Goal: Task Accomplishment & Management: Complete application form

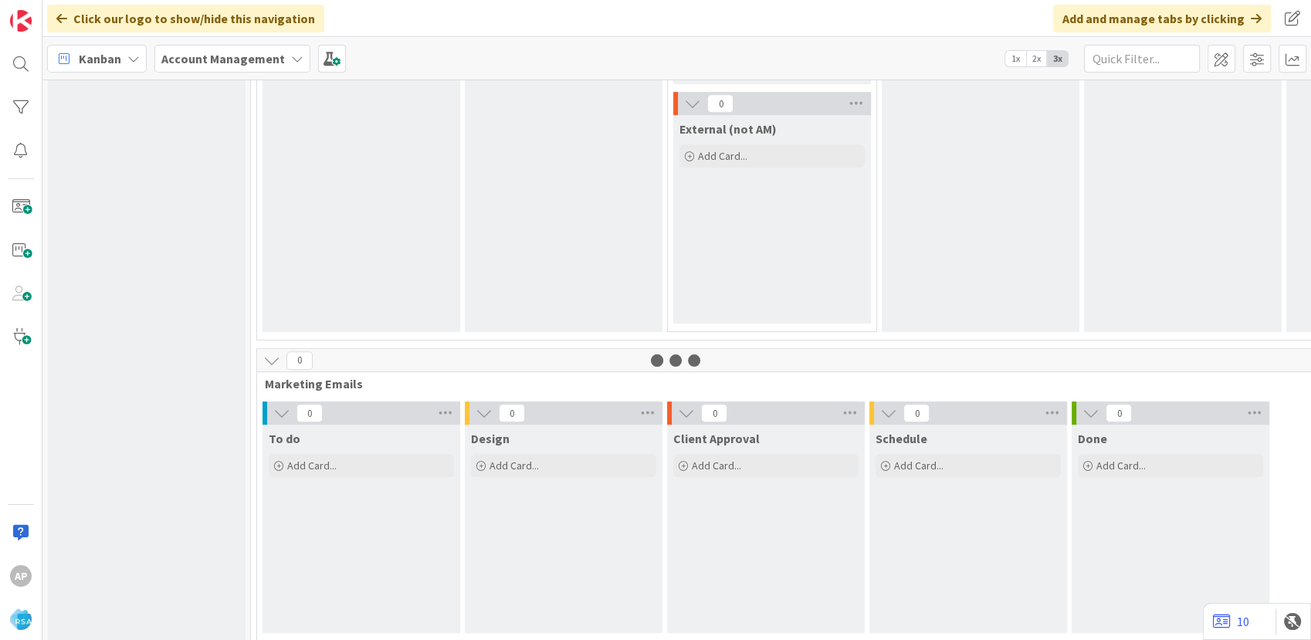
scroll to position [830, 0]
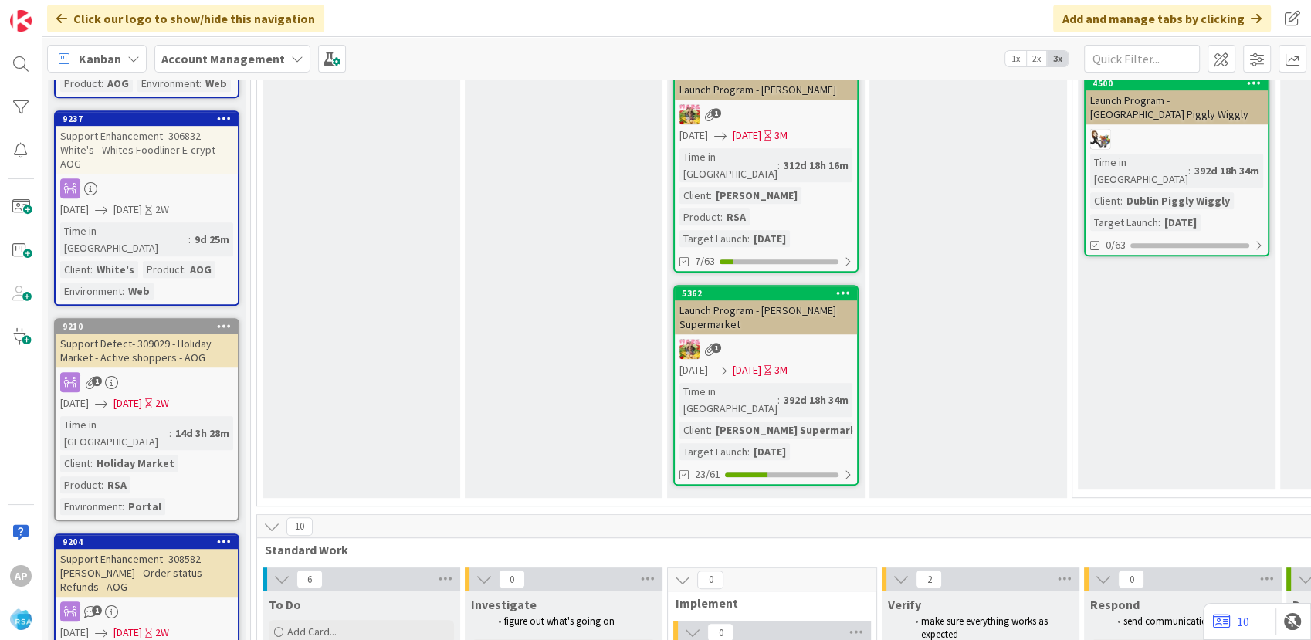
scroll to position [2390, 0]
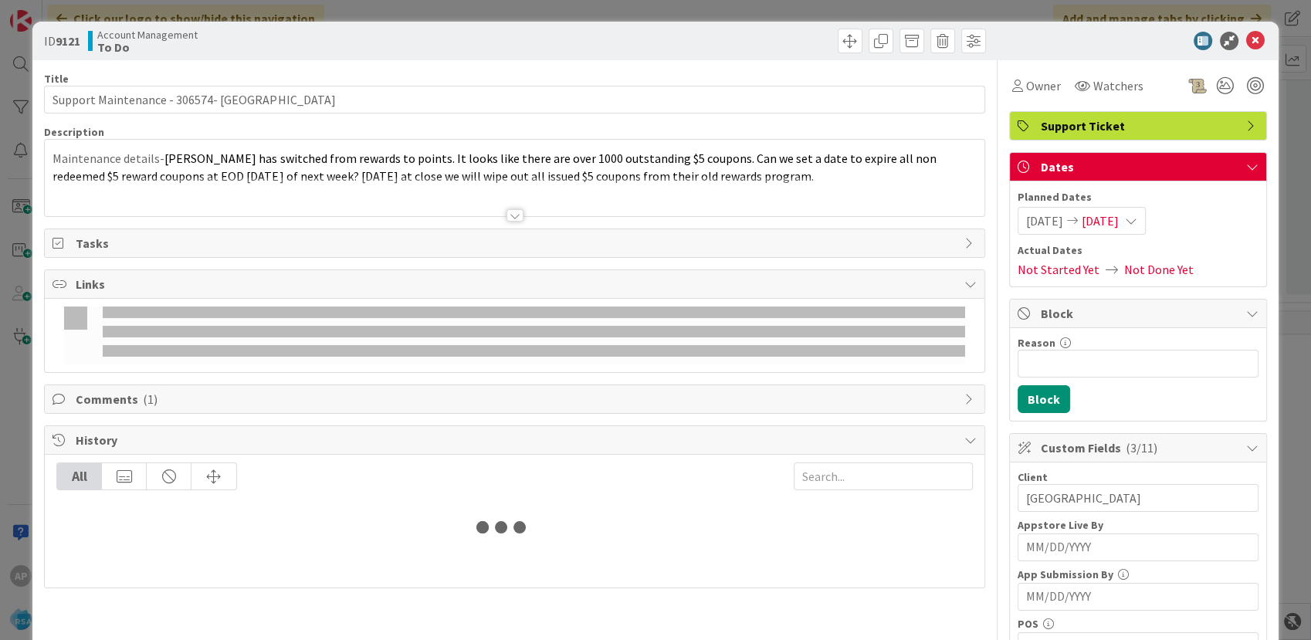
scroll to position [2904, 0]
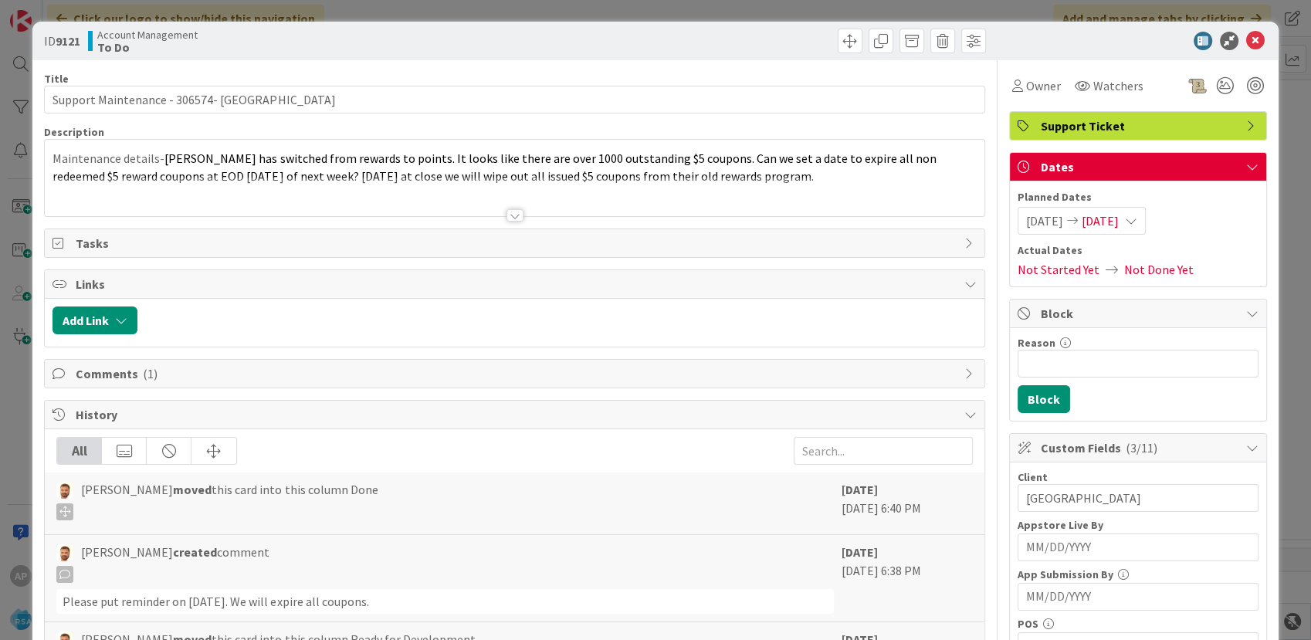
click at [1246, 40] on icon at bounding box center [1255, 41] width 19 height 19
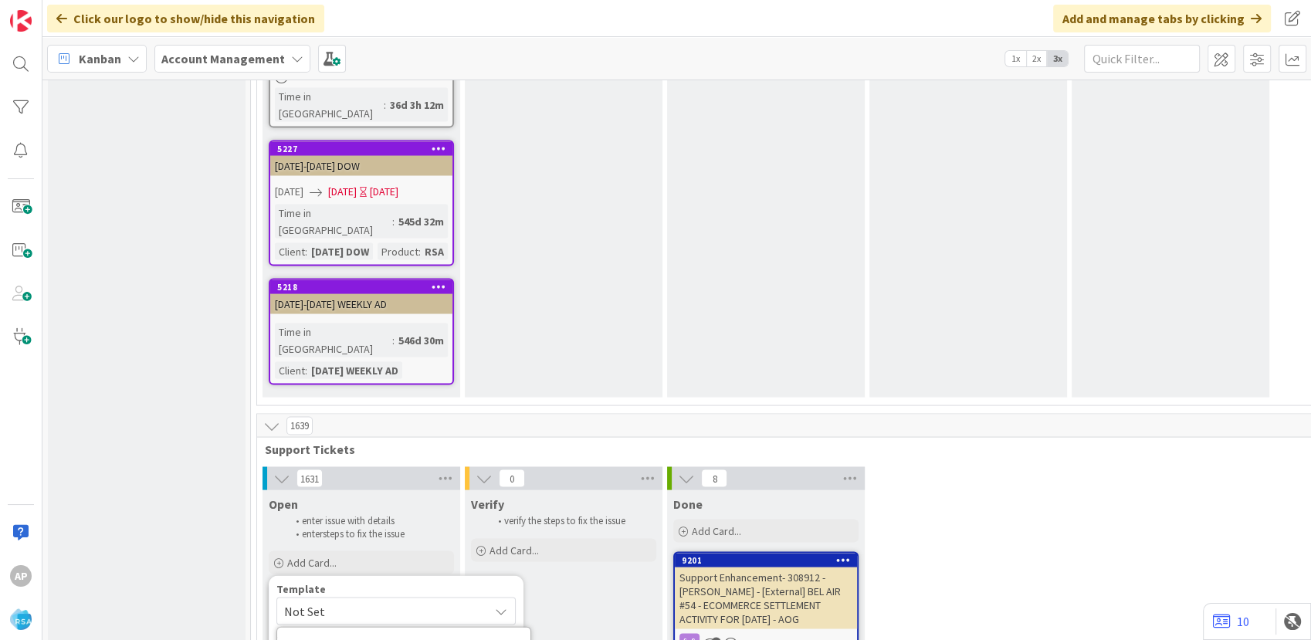
scroll to position [3077, 0]
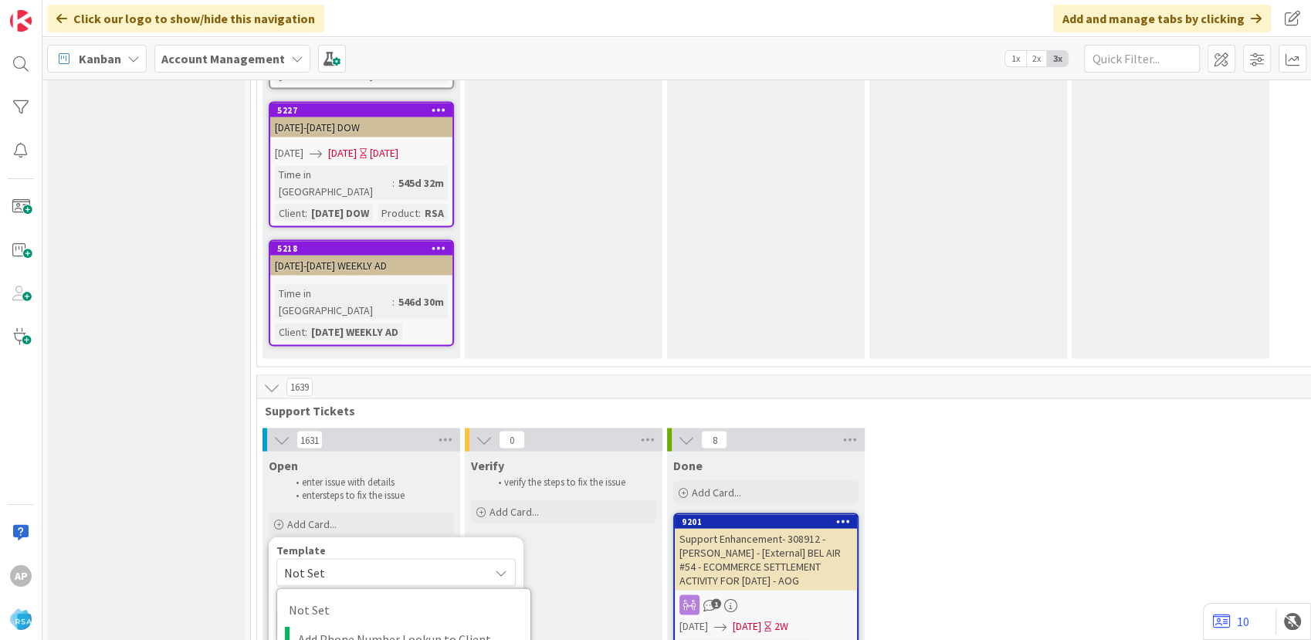
type textarea "x"
click at [485, 609] on textarea "Support Enhancement- Ticket Number- Client Name- Product Name" at bounding box center [395, 632] width 239 height 46
type textarea "Support Enhancement- Ticket N- Client Name- Product Name"
type textarea "x"
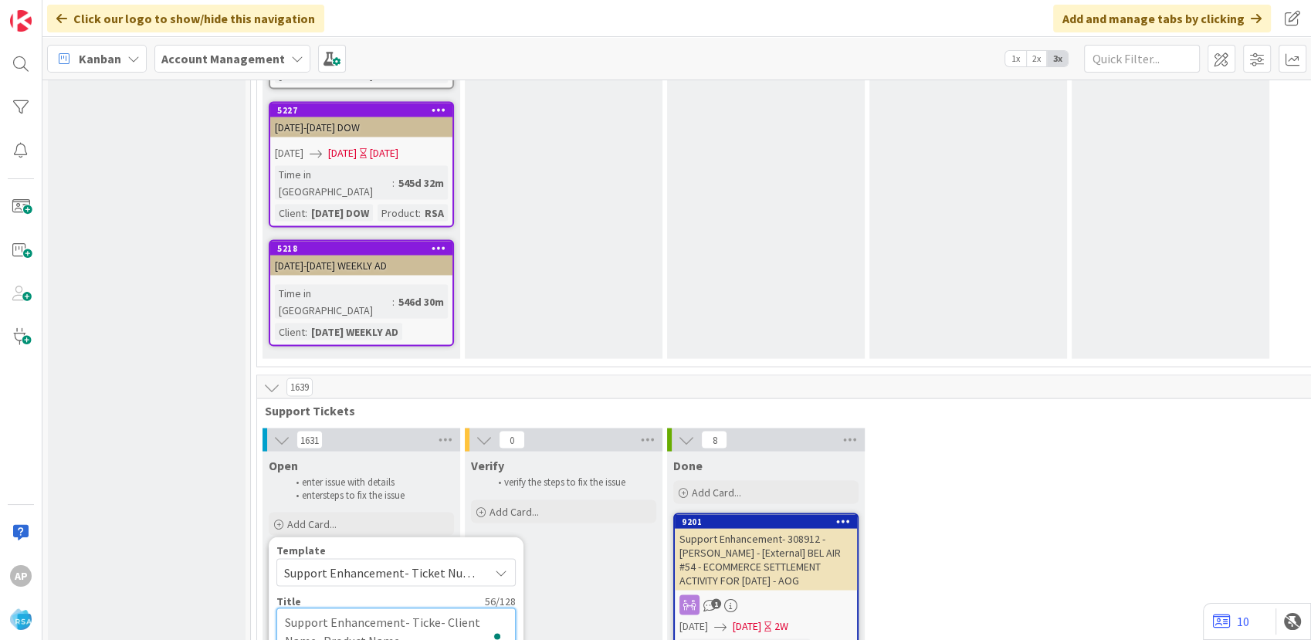
type textarea "Support Enhancement- Tick- Client Name- Product Name"
type textarea "x"
type textarea "Support Enhancement- T- Client Name- Product Name"
type textarea "x"
type textarea "Support Enhancement- - Client Name- Product Name"
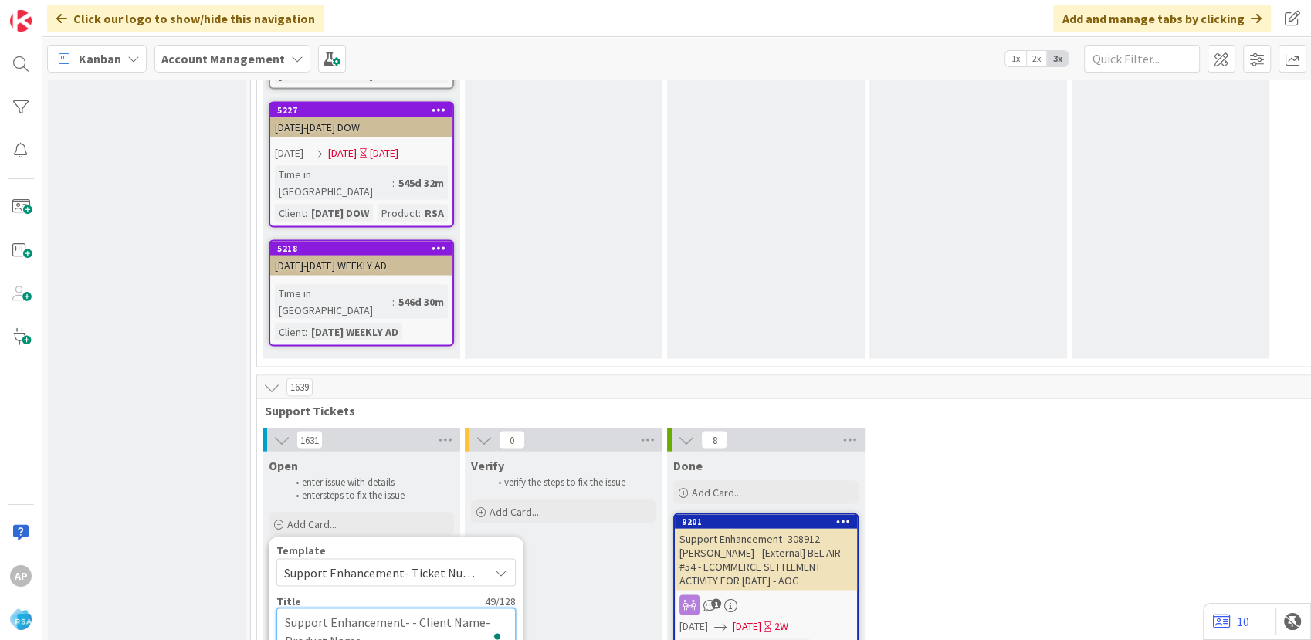
type textarea "x"
type textarea "Support Enhancement- 3- Client Name- Product Name"
type textarea "x"
type textarea "Support Enhancement- 314- Client Name- Product Name"
type textarea "x"
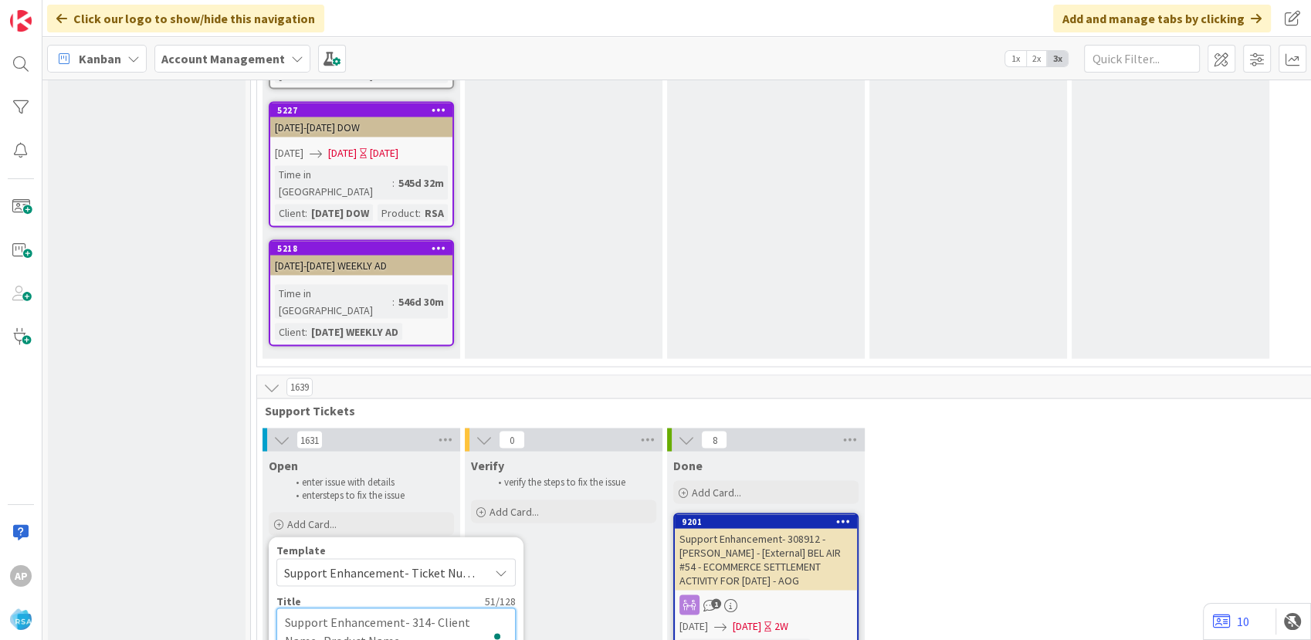
type textarea "Support Enhancement- 3142- Client Name- Product Name"
type textarea "x"
type textarea "Support Enhancement- 31422- Client Name- Product Name"
type textarea "x"
type textarea "Support Enhancement- 314222- Client Name- Product Name"
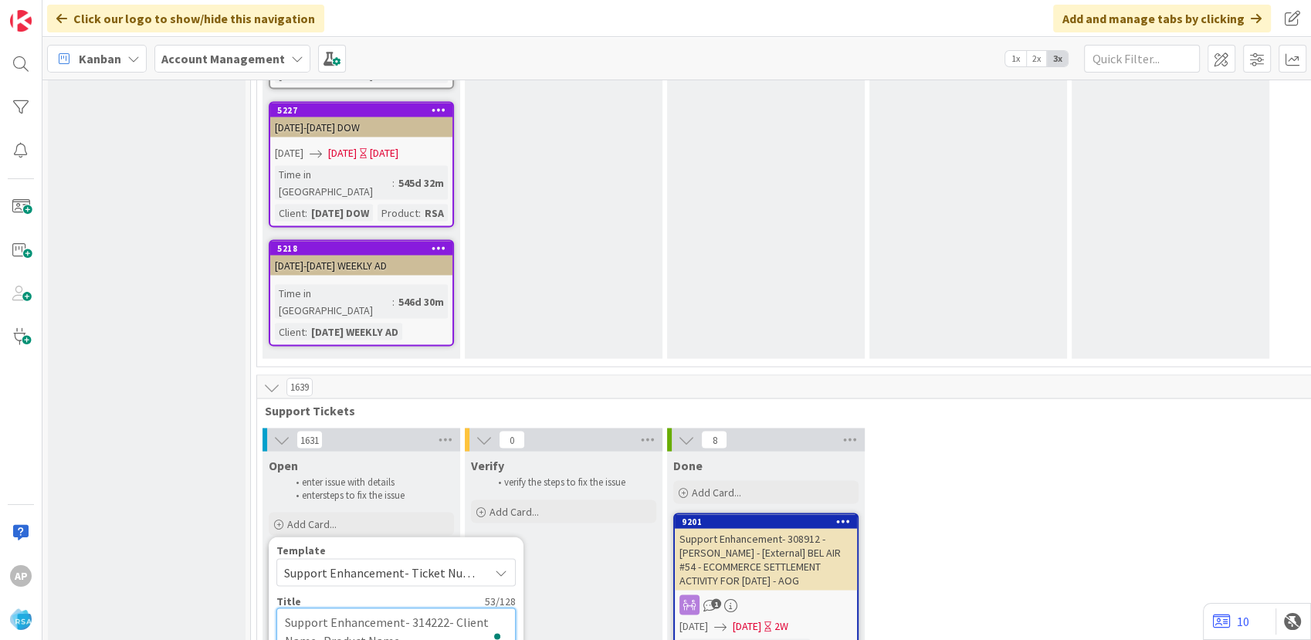
type textarea "x"
click at [319, 609] on textarea "Support Enhancement- 314222- Client Name- Product Name" at bounding box center [395, 632] width 239 height 46
type textarea "Support Enhancement- 314222- Client Nam- Product Name"
type textarea "x"
type textarea "Support Enhancement- 314222- Client Na- Product Name"
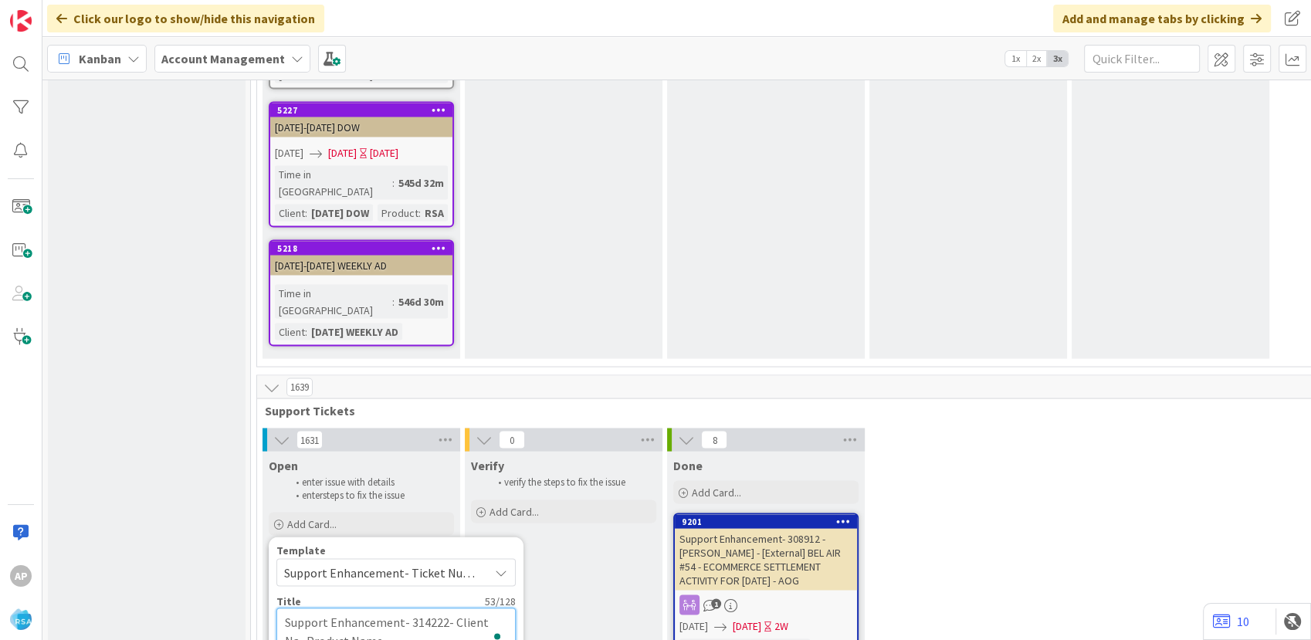
type textarea "x"
type textarea "Support Enhancement- 314222- Client - Product Name"
type textarea "x"
type textarea "Support Enhancement- 314222- Client- Product Name"
type textarea "x"
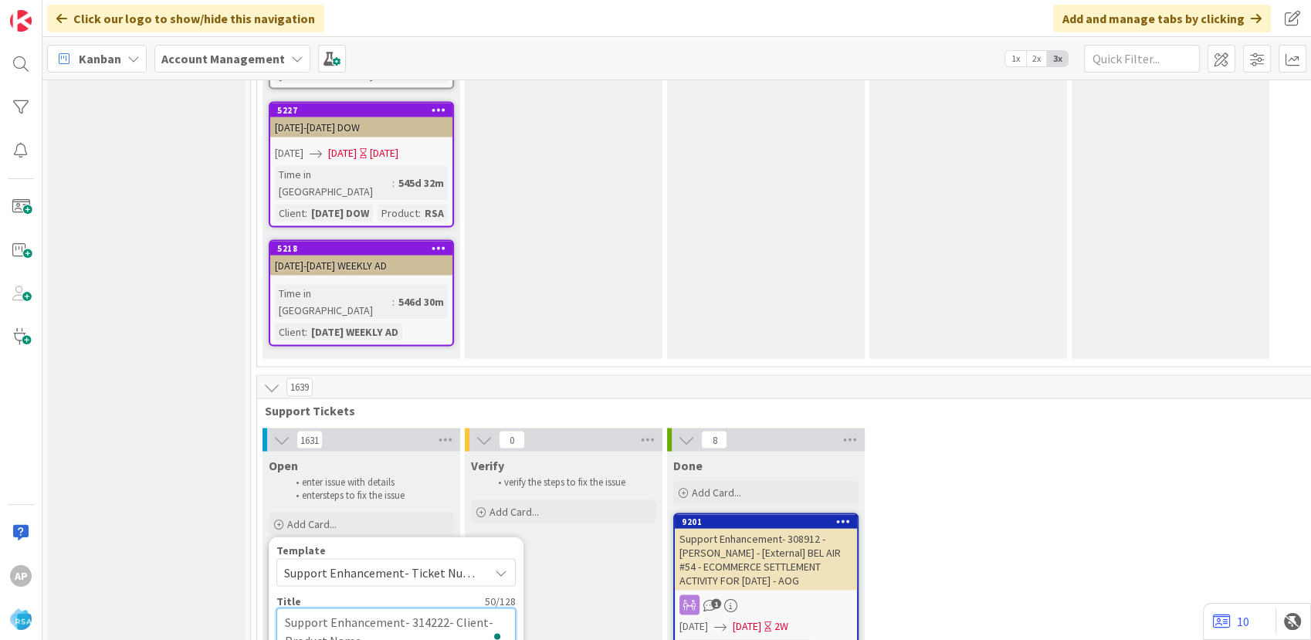
type textarea "Support Enhancement- 314222- Clien- Product Name"
type textarea "x"
type textarea "Support Enhancement- 314222- Clie- Product Name"
type textarea "x"
type textarea "Support Enhancement- 314222- Cli- Product Name"
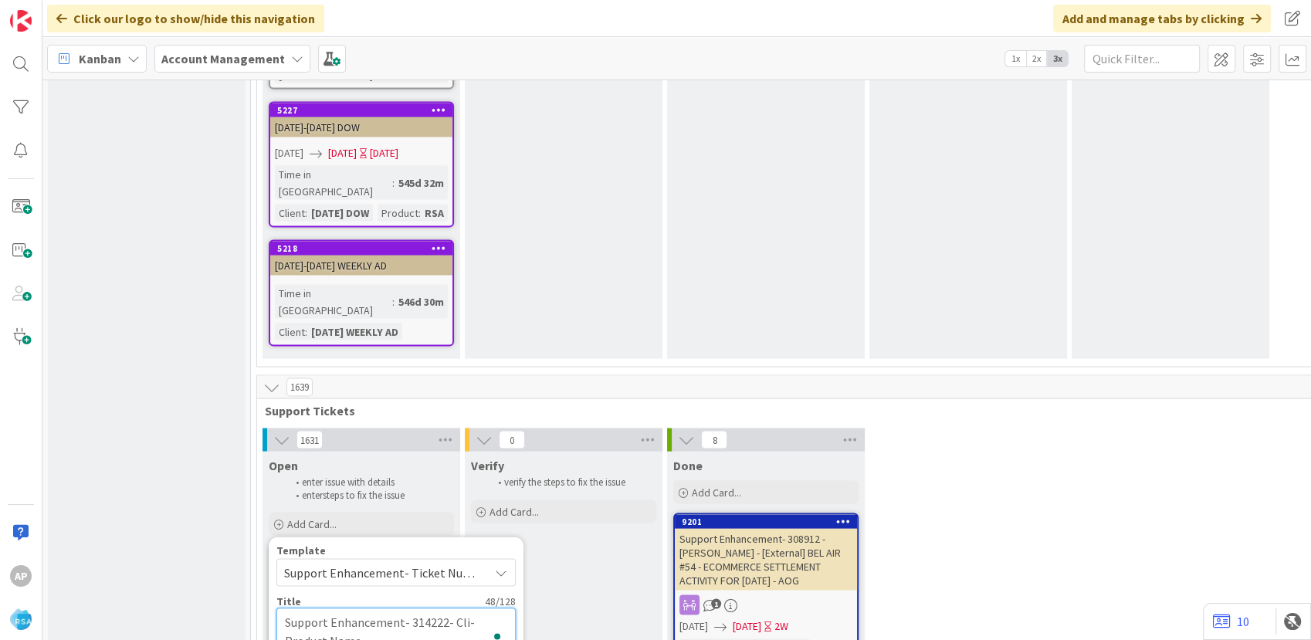
type textarea "x"
type textarea "Support Enhancement- 314222- Cl- Product Name"
type textarea "x"
type textarea "Support Enhancement- 314222- C- Product Name"
type textarea "x"
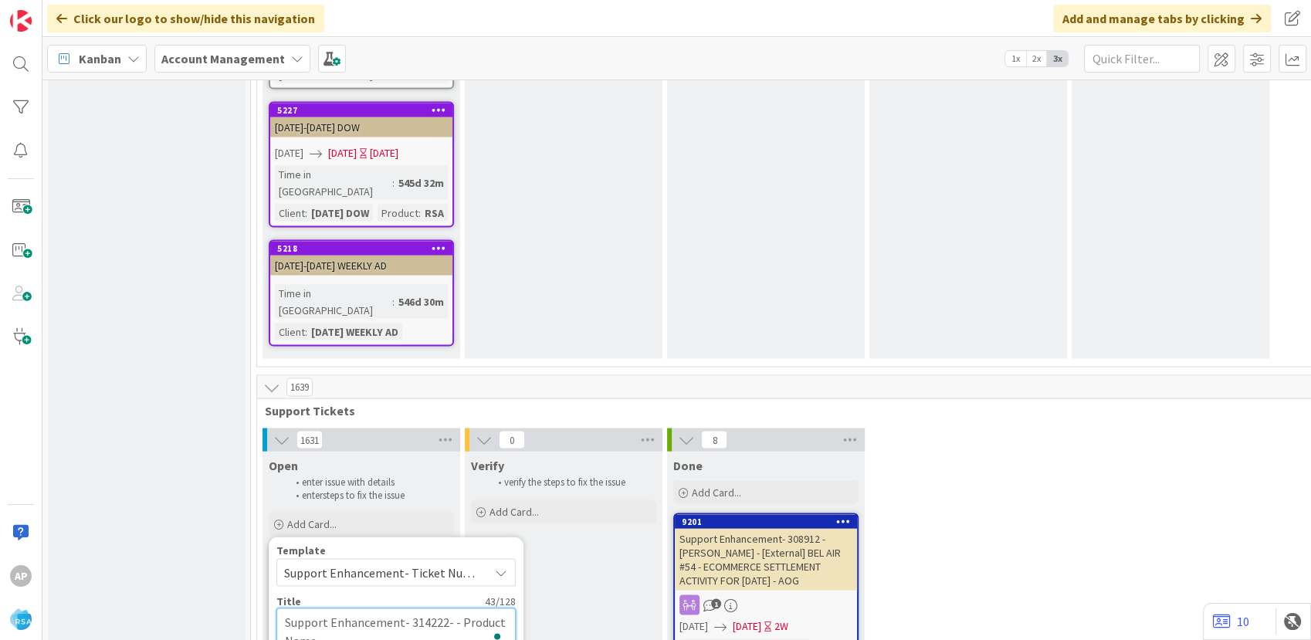
type textarea "Support Enhancement- 314222- M- Product Name"
type textarea "x"
type textarea "Support Enhancement- 314222- Mo- Product Name"
type textarea "x"
type textarea "Support Enhancement- 314222- Moo- Product Name"
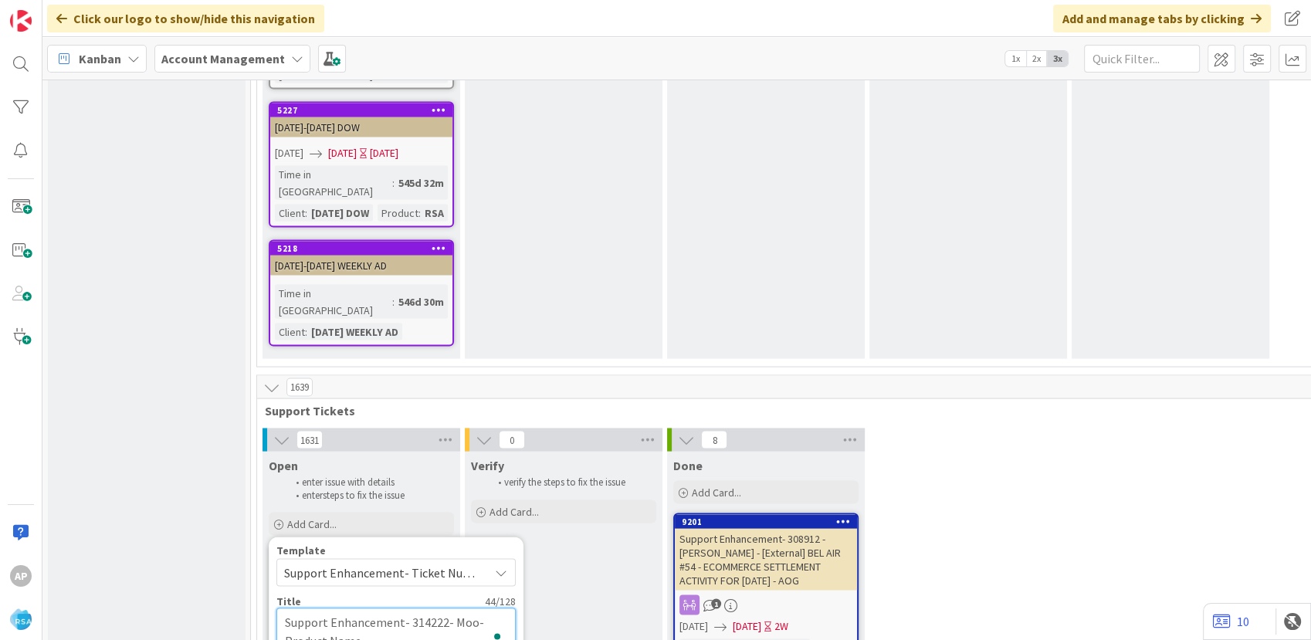
type textarea "x"
type textarea "Support Enhancement- 314222- Moor- Product Name"
type textarea "x"
type textarea "Support Enhancement- 314222- [PERSON_NAME]- Product Name"
type textarea "x"
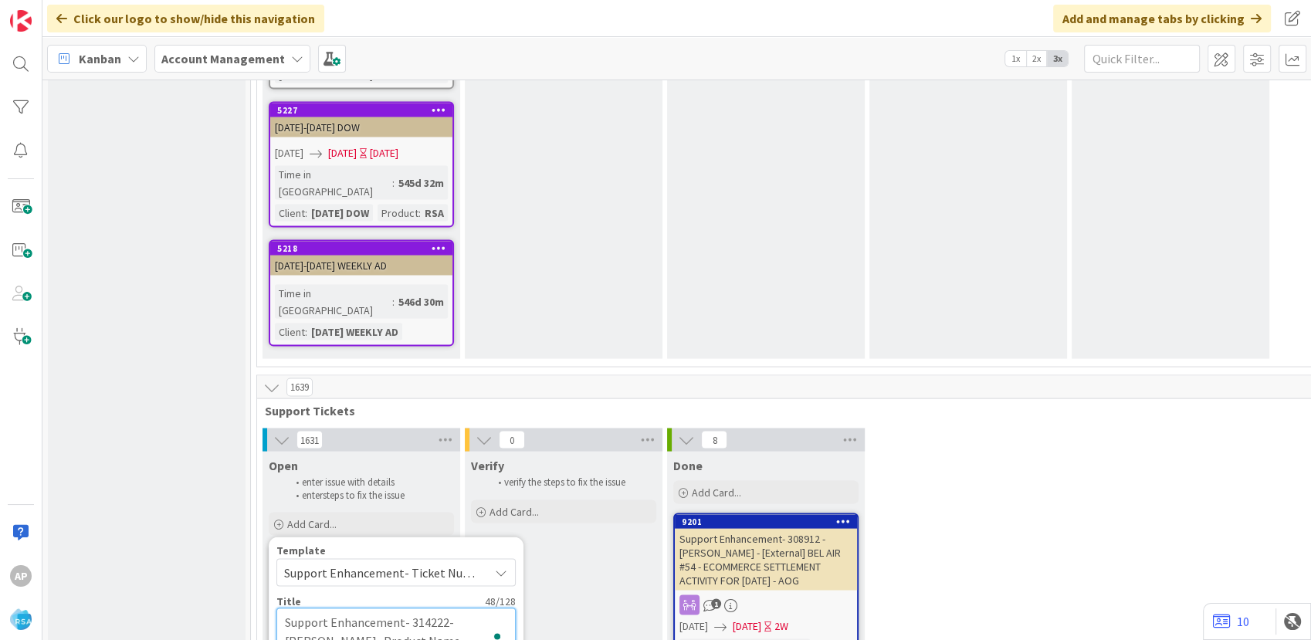
type textarea "Support Enhancement- 314222- [PERSON_NAME]'- Product Name"
type textarea "x"
type textarea "Support Enhancement- 314222- [PERSON_NAME] - Product Name"
type textarea "x"
type textarea "Support Enhancement- 314222- [PERSON_NAME] v- Product Name"
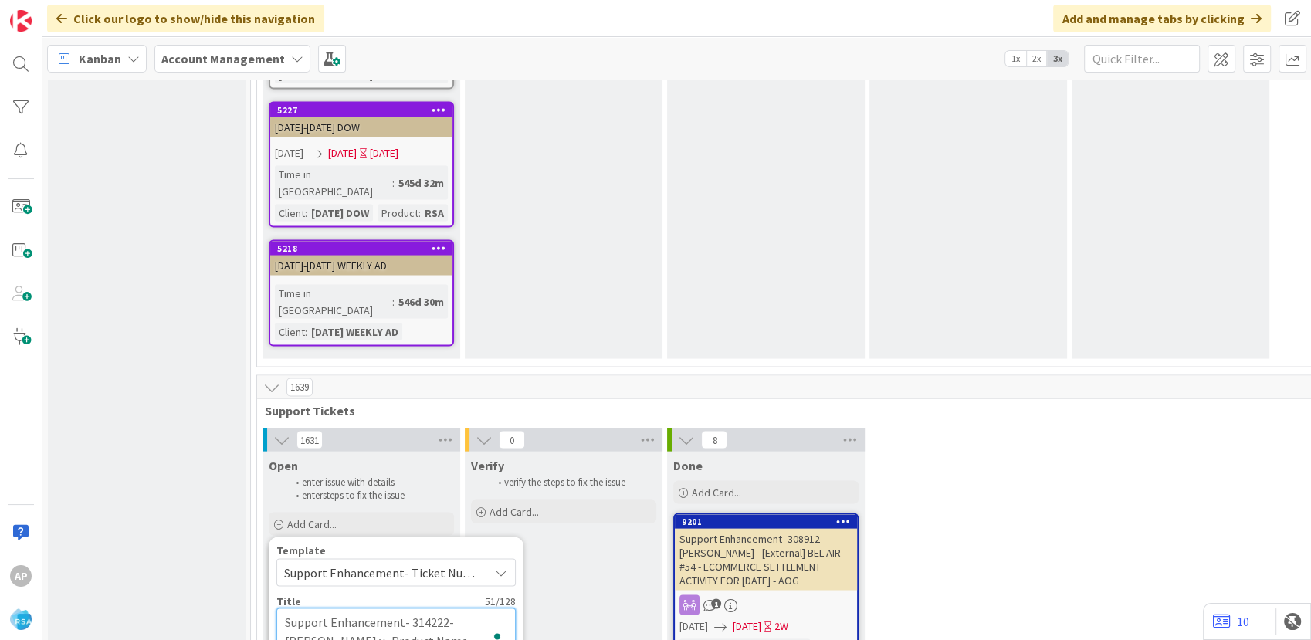
type textarea "x"
type textarea "Support Enhancement- 314222- [PERSON_NAME] ve- Product Name"
type textarea "x"
type textarea "Support Enhancement- 314222- [PERSON_NAME]- Product Name"
type textarea "x"
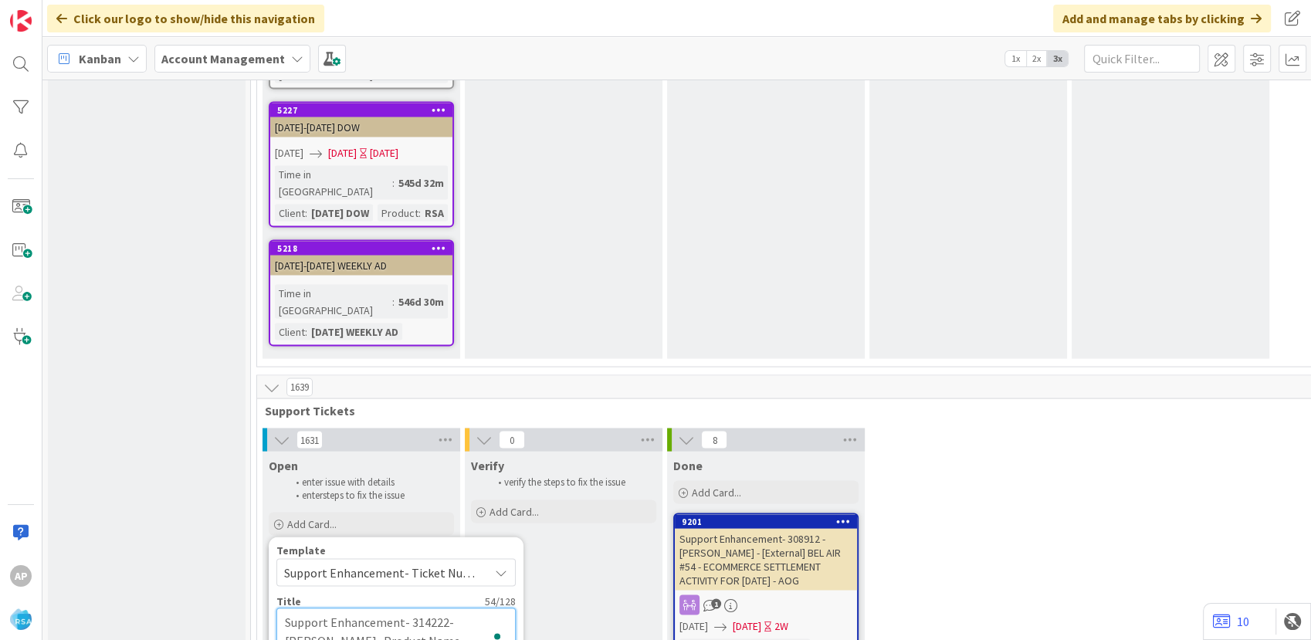
type textarea "Support Enhancement- 314222- [PERSON_NAME] venc- Product Name"
type textarea "x"
type textarea "Support Enhancement- 314222- [PERSON_NAME] vench- Product Name"
type textarea "x"
type textarea "Support Enhancement- 314222- [PERSON_NAME] venchu- Product Name"
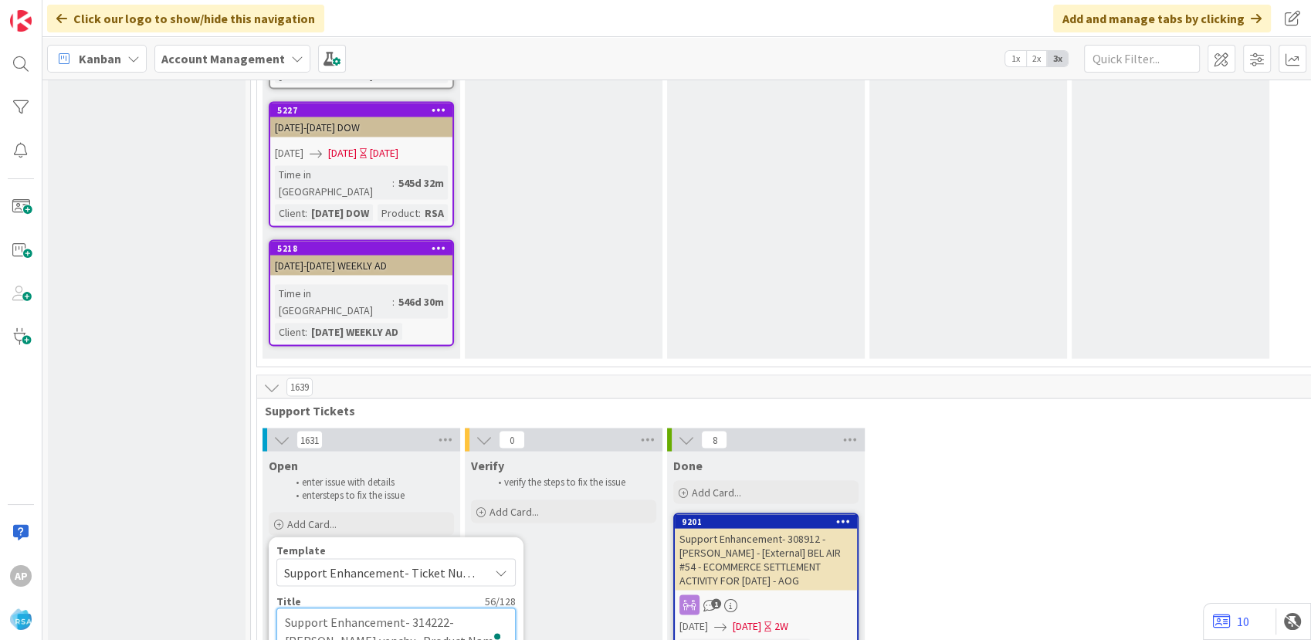
type textarea "x"
type textarea "Support Enhancement- 314222- [PERSON_NAME] venchur- Product Name"
type textarea "x"
type textarea "Support Enhancement- 314222- [PERSON_NAME] venchure- Product Name"
type textarea "x"
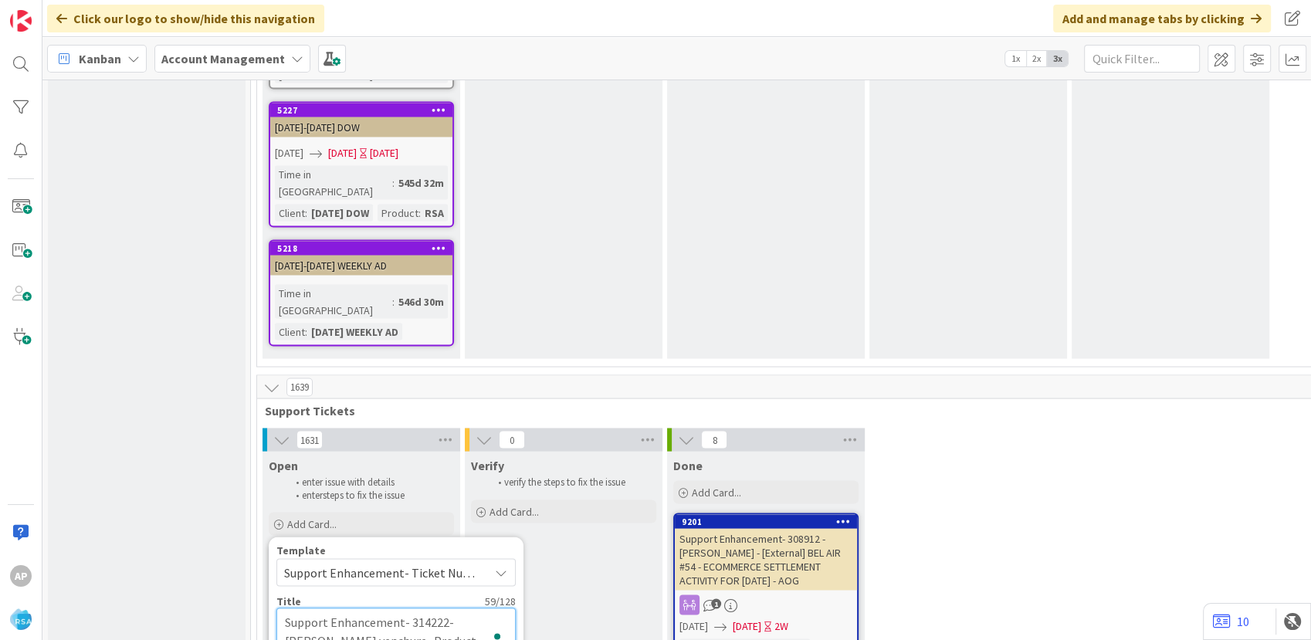
type textarea "Support Enhancement- 314222- [PERSON_NAME] venchure - Product Name"
type textarea "x"
type textarea "Support Enhancement- 314222- [PERSON_NAME] venchure F- Product Name"
type textarea "x"
type textarea "Support Enhancement- 314222- [PERSON_NAME] venchure Fo- Product Name"
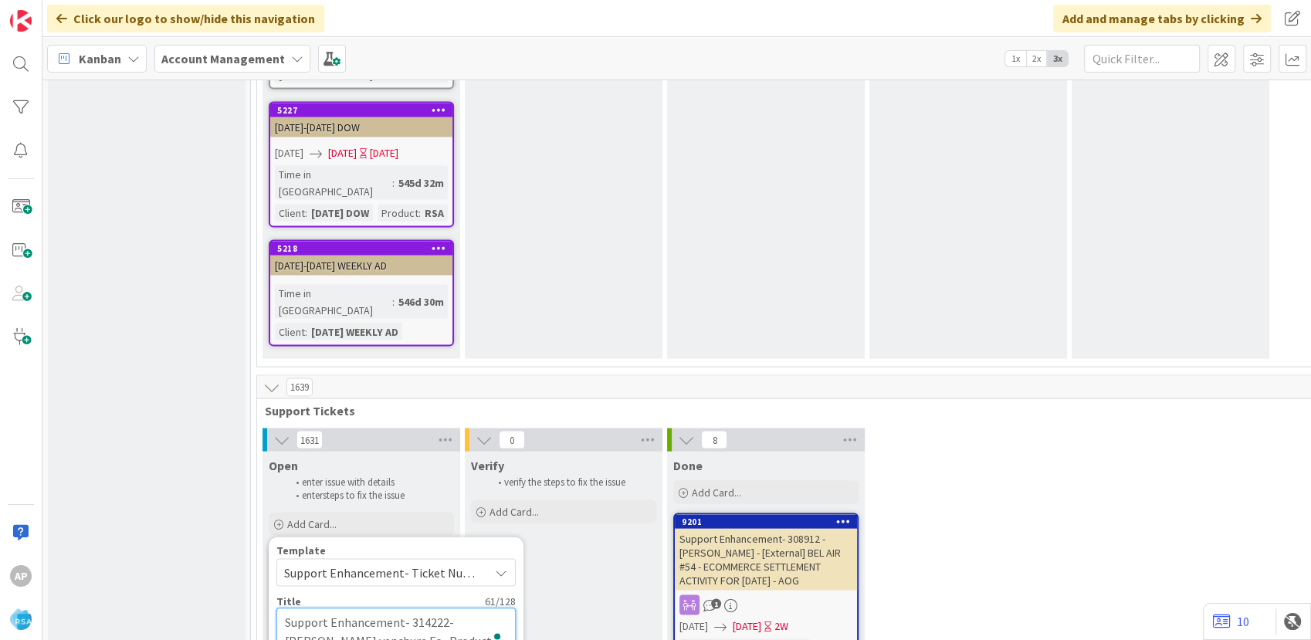
type textarea "x"
type textarea "Support Enhancement- 314222- [PERSON_NAME] venchure Foo- Product Name"
type textarea "x"
type textarea "Support Enhancement- 314222- [PERSON_NAME] venchure Food- Product Name"
type textarea "x"
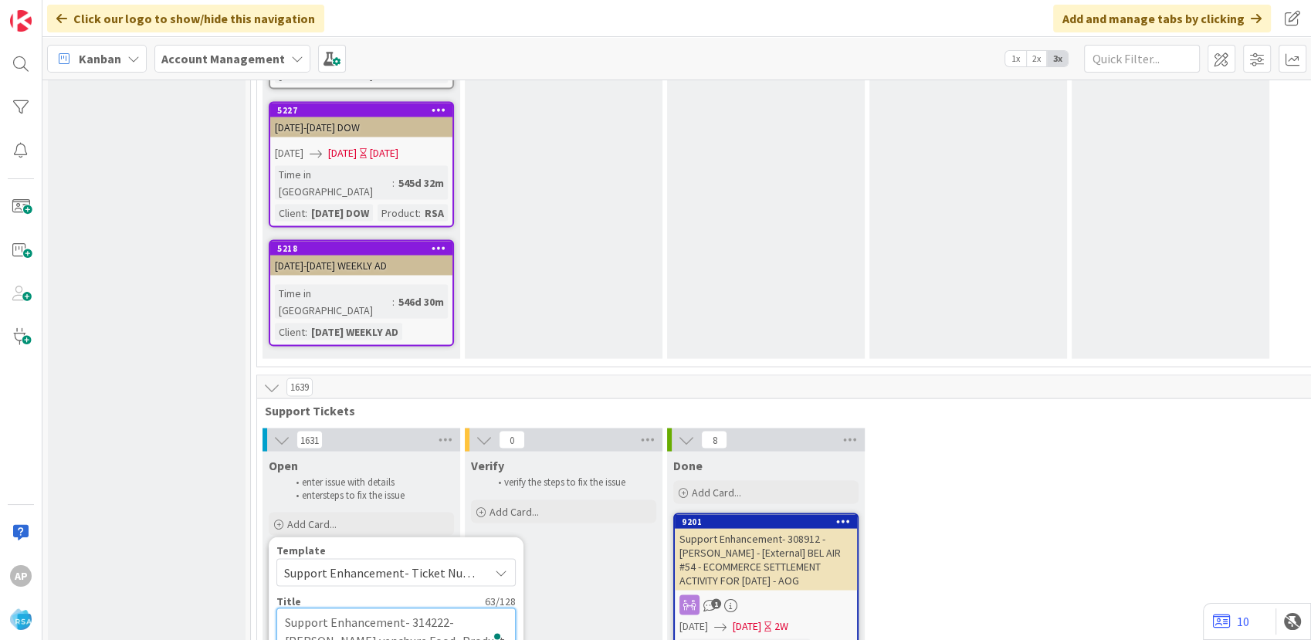
type textarea "Support Enhancement- 314222- [PERSON_NAME] venchure Foods- Product Name"
type textarea "x"
click at [481, 609] on textarea "Support Enhancement- 314222- [PERSON_NAME] venchure Foods- Product Name" at bounding box center [395, 632] width 239 height 46
type textarea "Support Enhancement- 314222- [PERSON_NAME] venchure Foods- Product Nam"
type textarea "x"
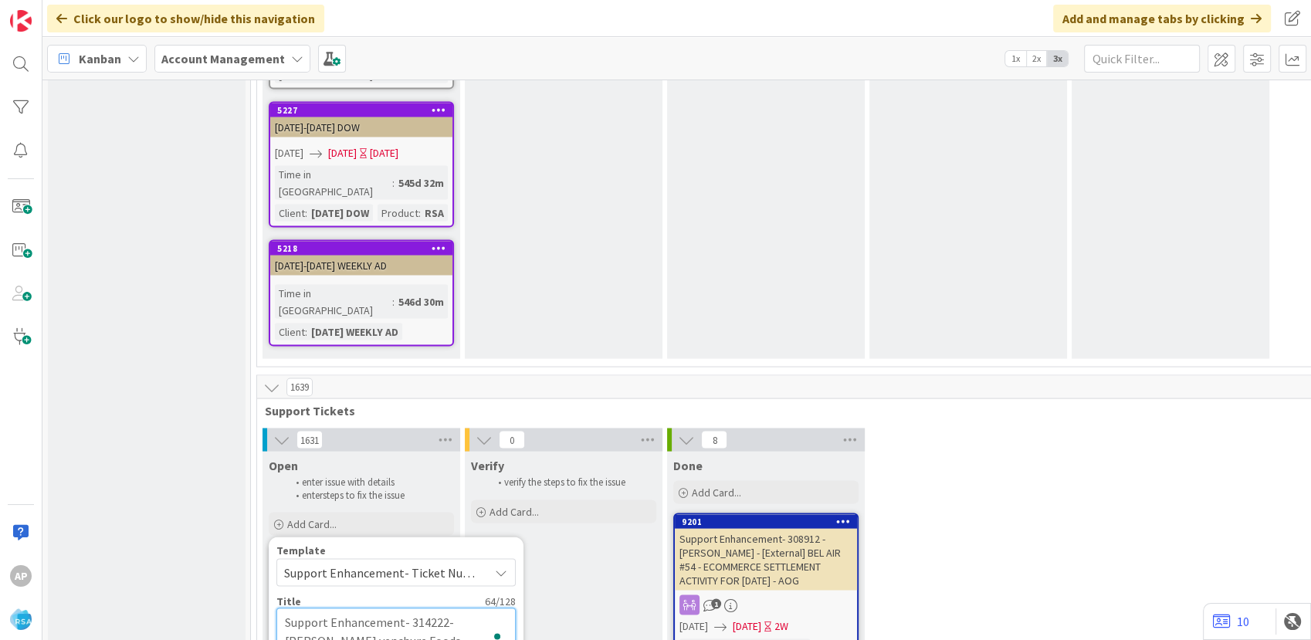
type textarea "Support Enhancement- 314222- [PERSON_NAME] venchure Foods- Product Na"
type textarea "x"
type textarea "Support Enhancement- 314222- [PERSON_NAME] venchure Foods- Product N"
type textarea "x"
type textarea "Support Enhancement- 314222- [PERSON_NAME] venchure Foods- Product"
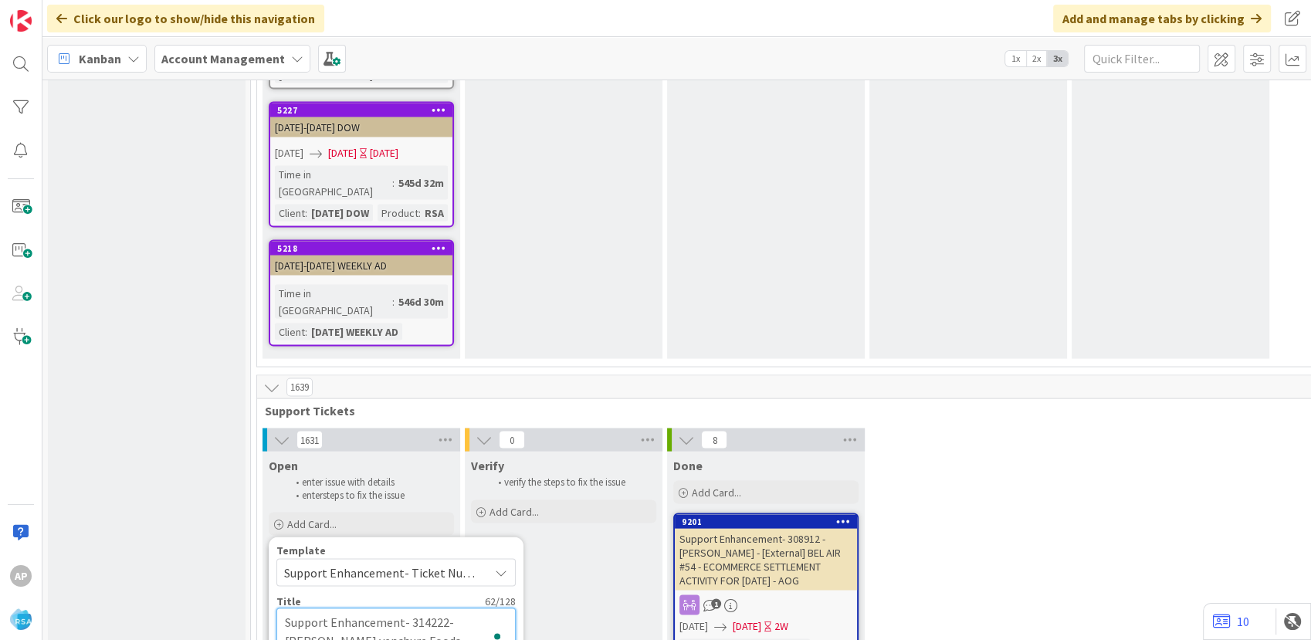
type textarea "x"
type textarea "Support Enhancement- 314222- [PERSON_NAME] venchure Foods- Product"
type textarea "x"
type textarea "Support Enhancement- 314222- [PERSON_NAME] venchure Foods- Produc"
type textarea "x"
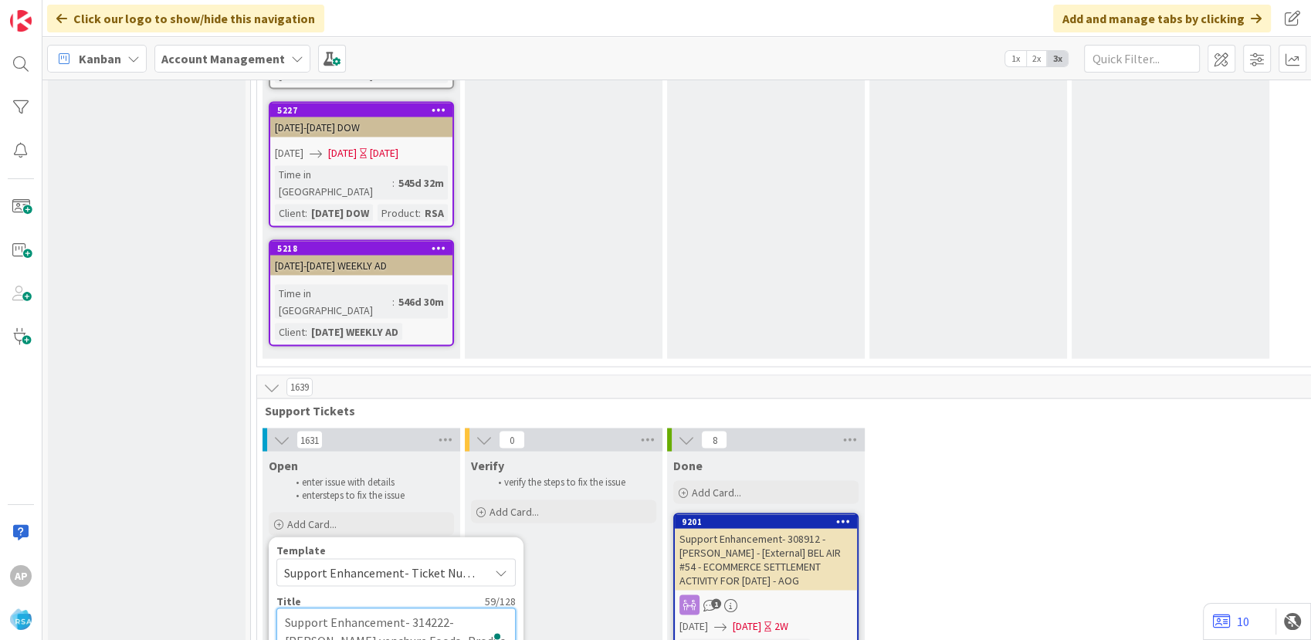
type textarea "Support Enhancement- 314222- [PERSON_NAME] venchure Foods- Produ"
type textarea "x"
type textarea "Support Enhancement- 314222- [PERSON_NAME] venchure Foods- Prod"
type textarea "x"
type textarea "Support Enhancement- 314222- [PERSON_NAME] venchure Foods- Pro"
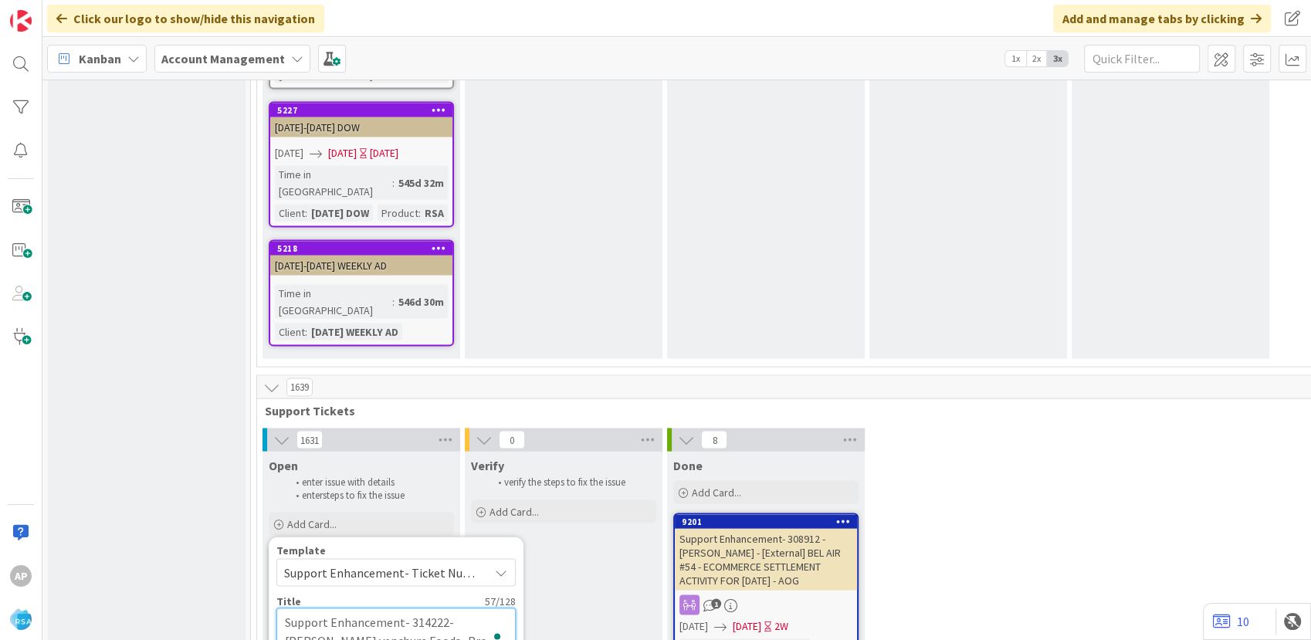
type textarea "x"
type textarea "Support Enhancement- 314222- [PERSON_NAME] venchure Foods- Pr"
type textarea "x"
type textarea "Support Enhancement- 314222- [PERSON_NAME] venchure Foods- P"
type textarea "x"
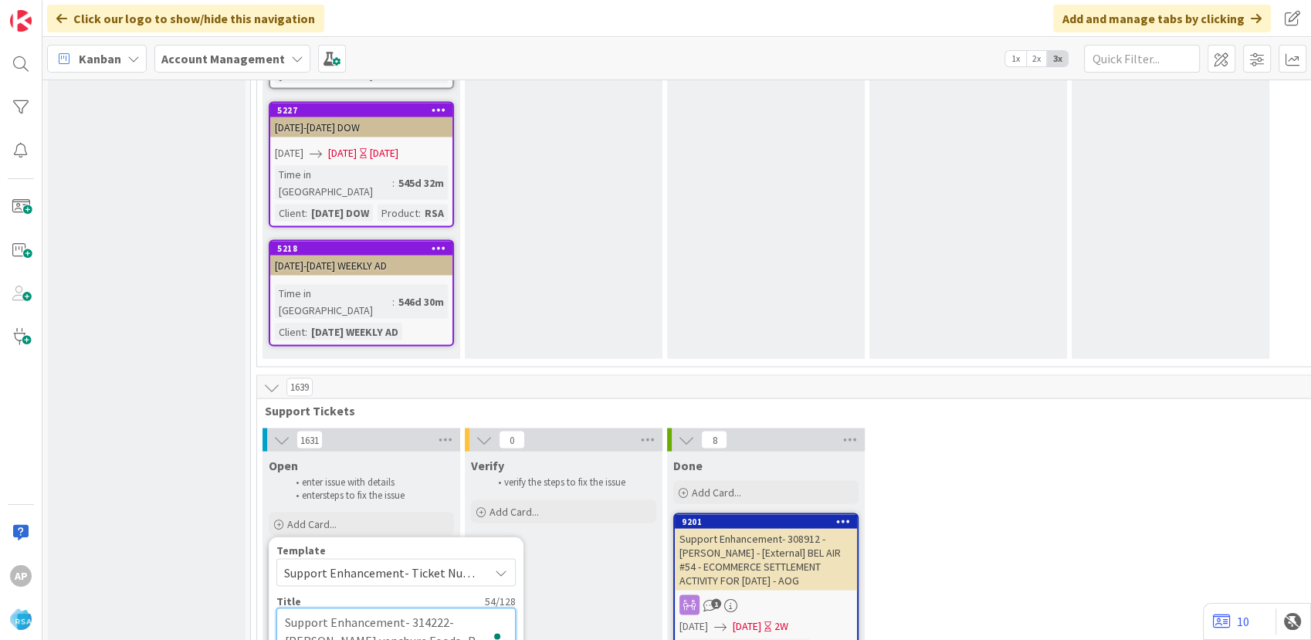
type textarea "Support Enhancement- 314222- [PERSON_NAME] venchure Foods-"
type textarea "x"
type textarea "Support Enhancement- 314222- [PERSON_NAME] venchure Foods- R"
type textarea "x"
type textarea "Support Enhancement- 314222- [PERSON_NAME] venchure Foods- RS"
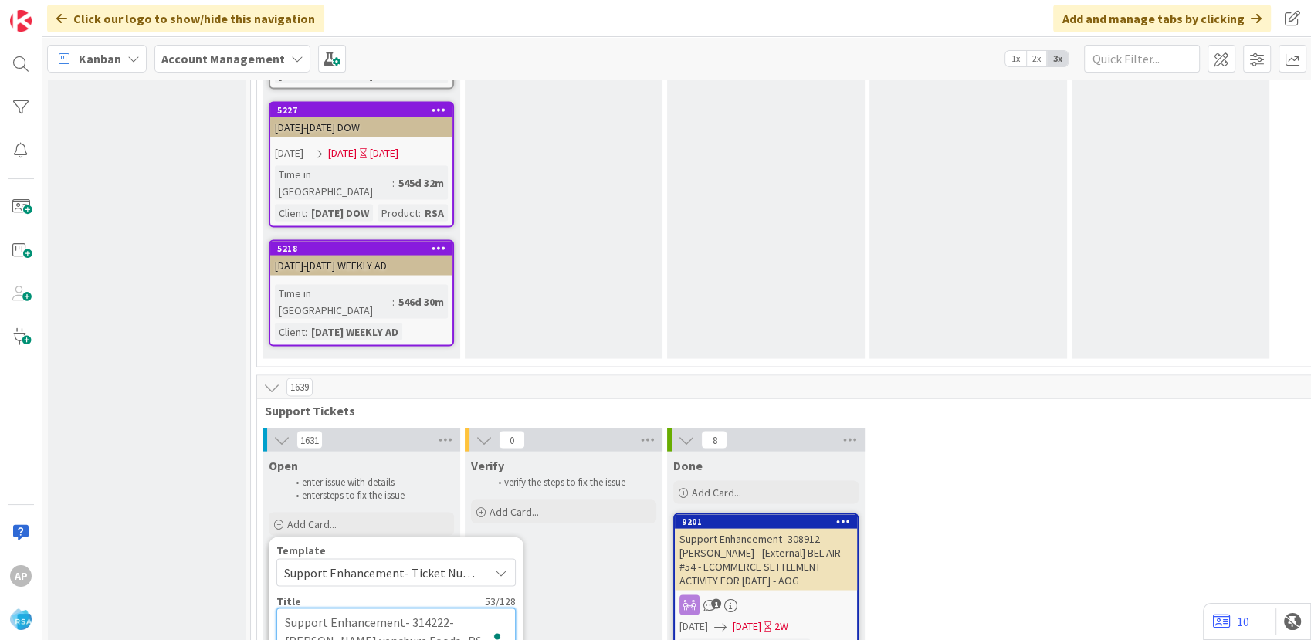
type textarea "x"
type textarea "Support Enhancement- 314222- [PERSON_NAME] venchure Foods- RSA"
type textarea "x"
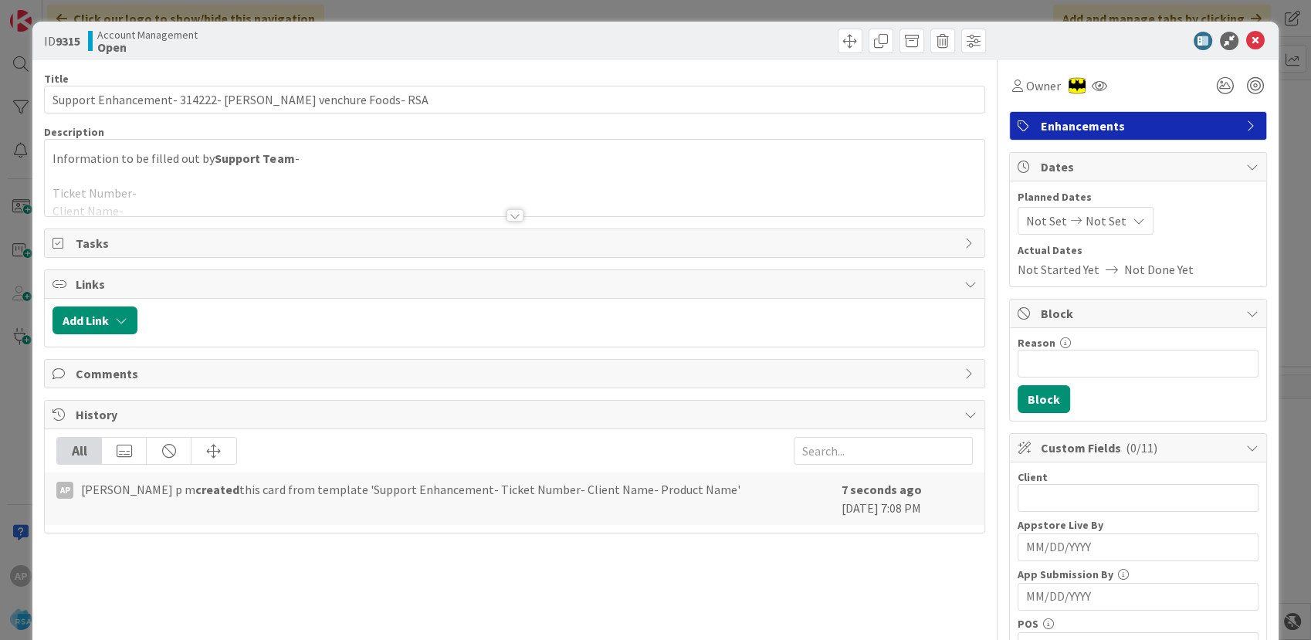
click at [272, 175] on div "Information to be filled out by Support Team - Ticket Number- Client Name- Prod…" at bounding box center [514, 181] width 939 height 69
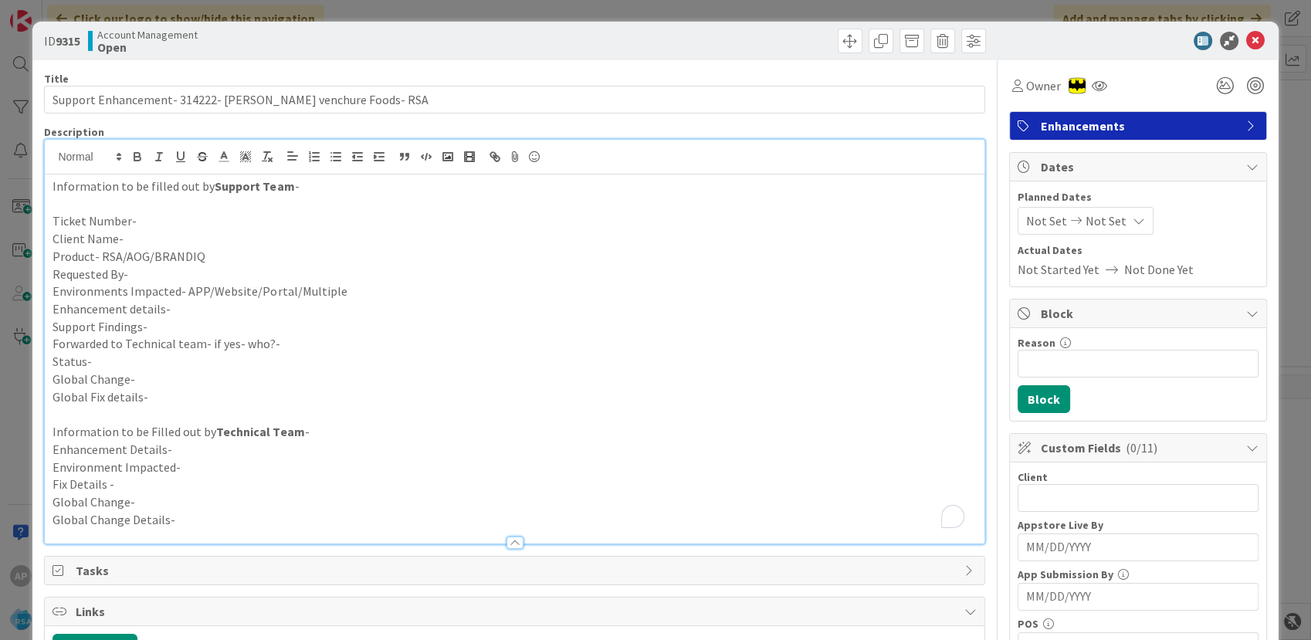
click at [193, 307] on p "Enhancement details-" at bounding box center [515, 309] width 924 height 18
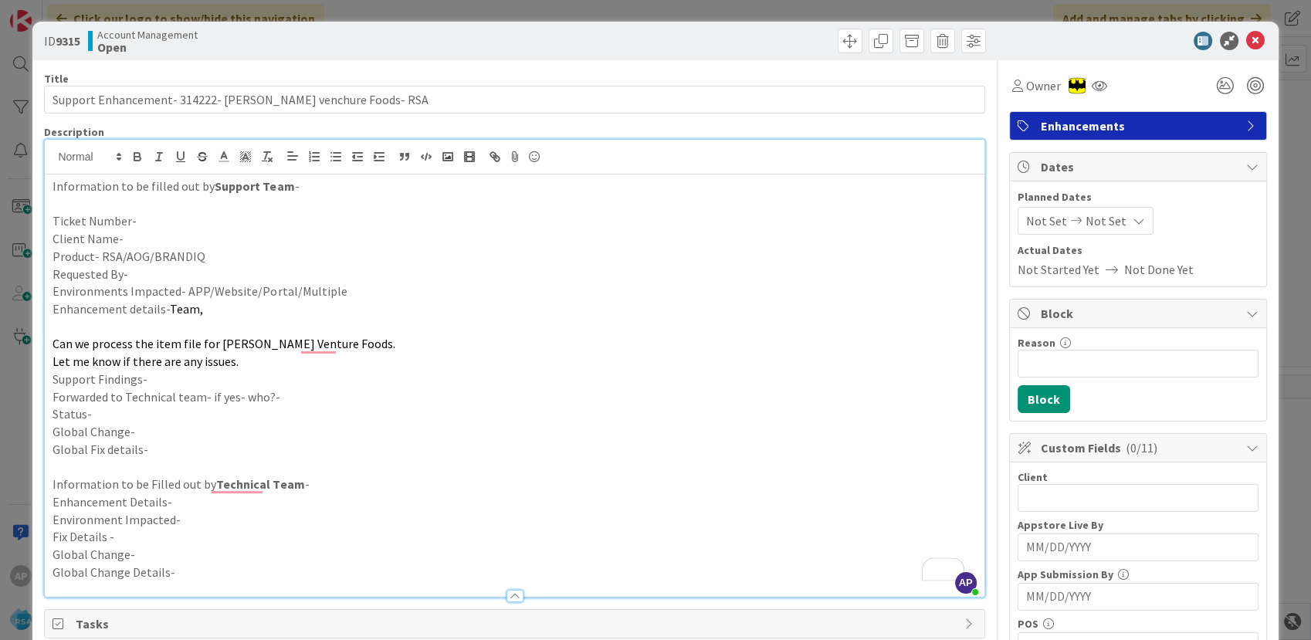
drag, startPoint x: 210, startPoint y: 313, endPoint x: 164, endPoint y: 307, distance: 46.7
click at [164, 307] on p "Enhancement details- Team," at bounding box center [515, 309] width 924 height 18
drag, startPoint x: 249, startPoint y: 356, endPoint x: 224, endPoint y: 349, distance: 26.4
click at [246, 356] on p "Let me know if there are any issues." at bounding box center [515, 362] width 924 height 18
click at [119, 326] on p "To enrich screen reader interactions, please activate Accessibility in Grammarl…" at bounding box center [515, 327] width 924 height 18
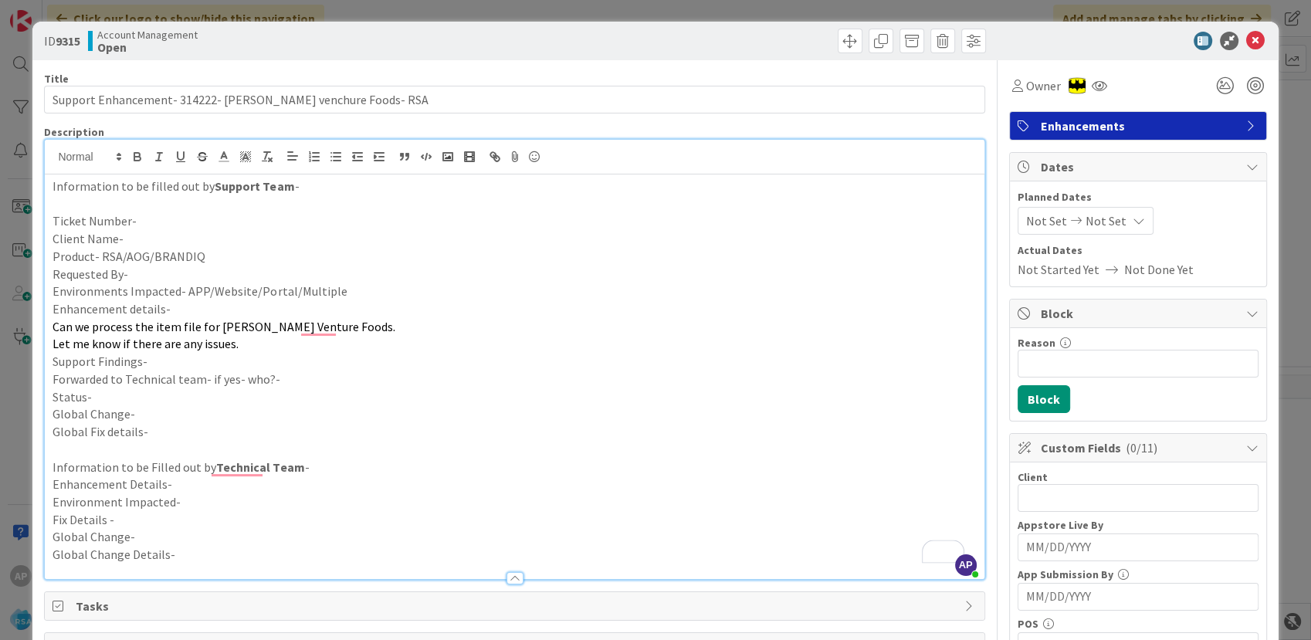
click at [159, 222] on p "Ticket Number-" at bounding box center [515, 221] width 924 height 18
click at [145, 240] on p "Client Name-" at bounding box center [515, 239] width 924 height 18
click at [185, 309] on p "Enhancement details-" at bounding box center [515, 309] width 924 height 18
click at [178, 359] on p "Support Findings-" at bounding box center [515, 362] width 924 height 18
click at [314, 381] on p "Forwarded to Technical team- if yes- who?-" at bounding box center [515, 380] width 924 height 18
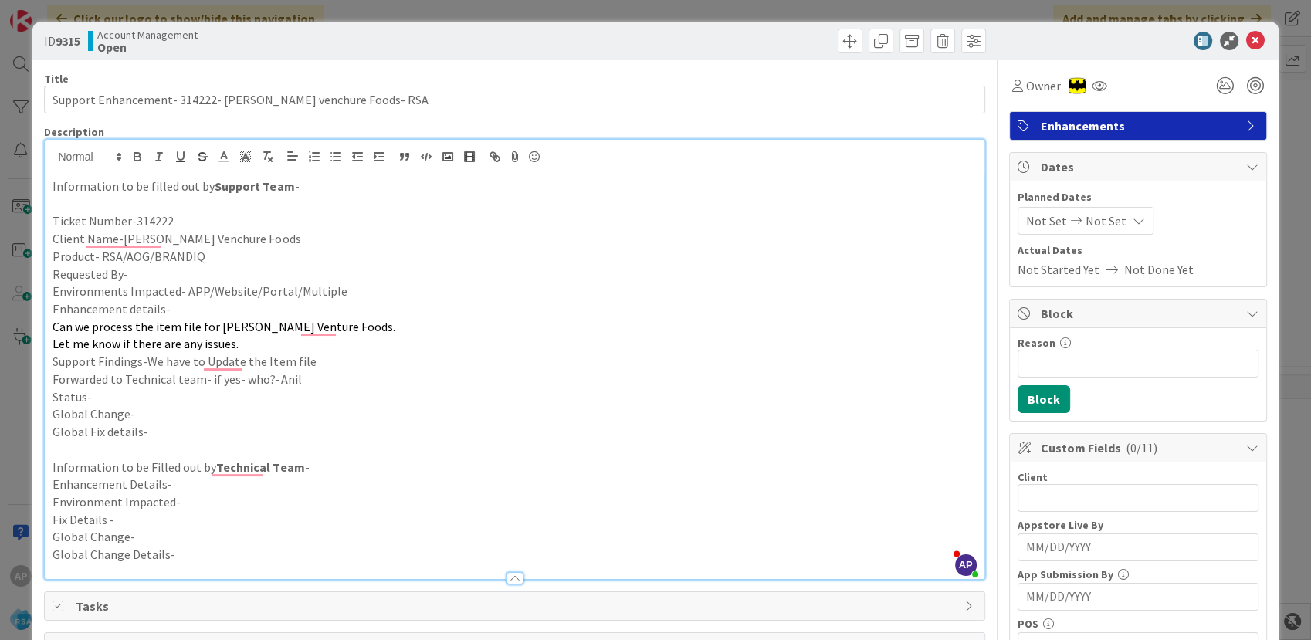
click at [134, 392] on p "Status-" at bounding box center [515, 397] width 924 height 18
click at [1036, 215] on span "Not Set" at bounding box center [1046, 221] width 41 height 19
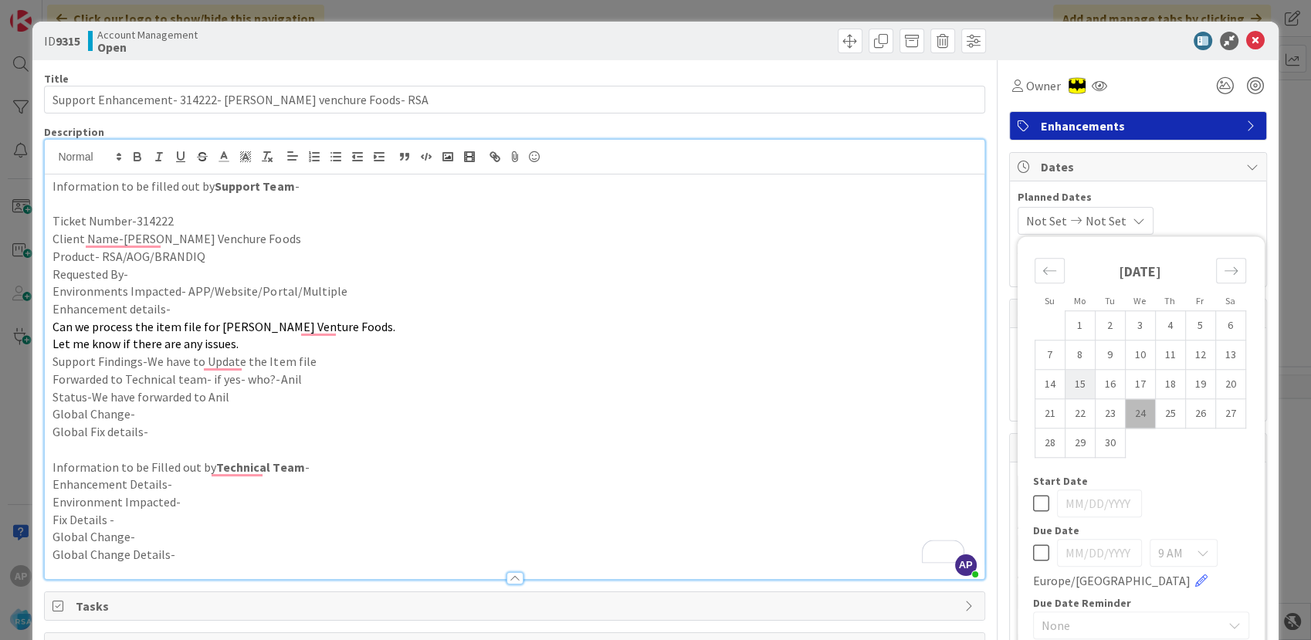
click at [1068, 388] on td "15" at bounding box center [1080, 384] width 30 height 29
type input "[DATE]"
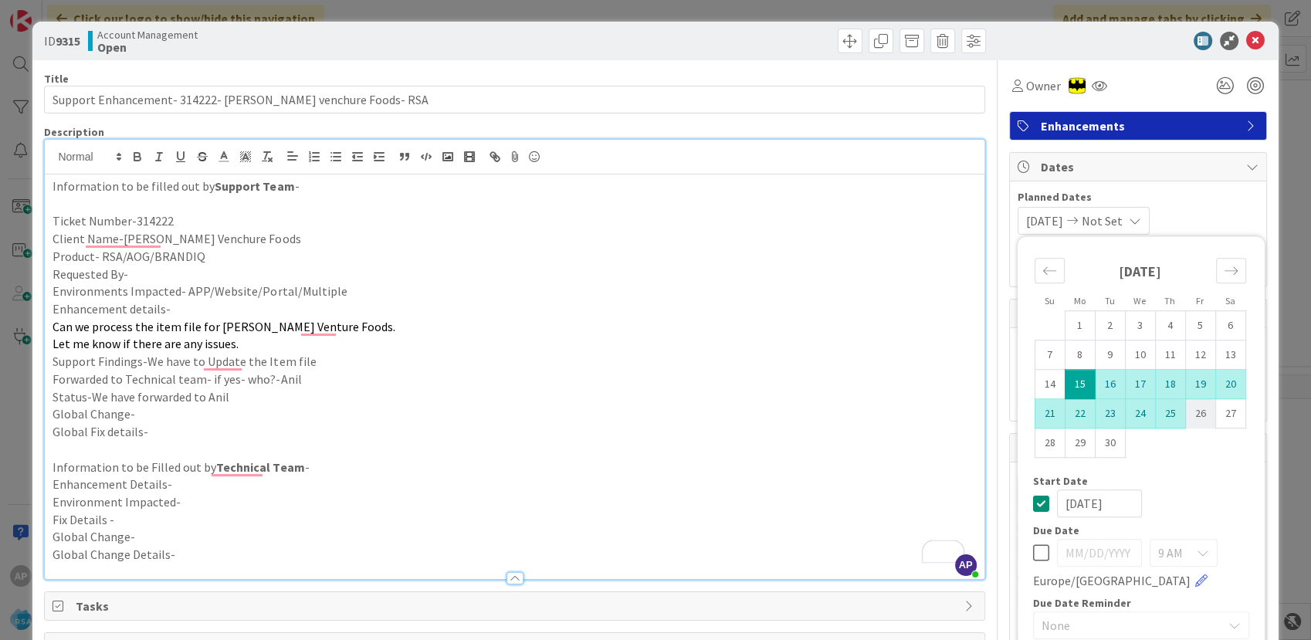
click at [1192, 417] on td "26" at bounding box center [1200, 413] width 30 height 29
type input "[DATE]"
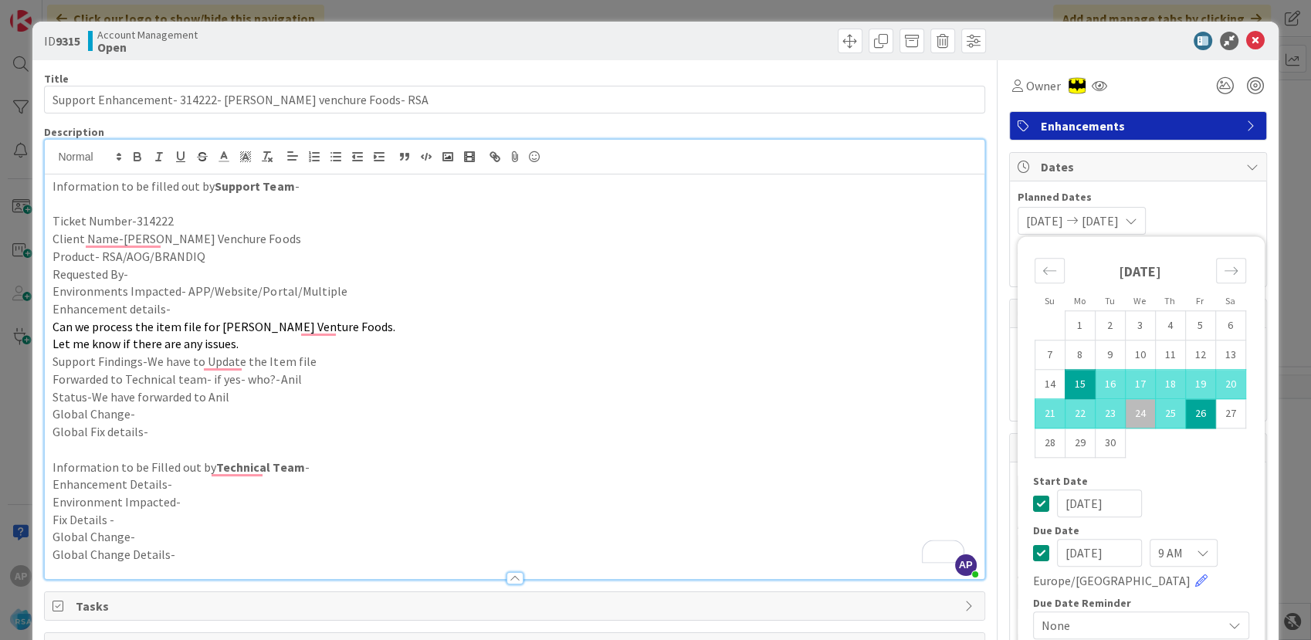
click at [825, 396] on p "Status-We have forwarded to Anil" at bounding box center [515, 397] width 924 height 18
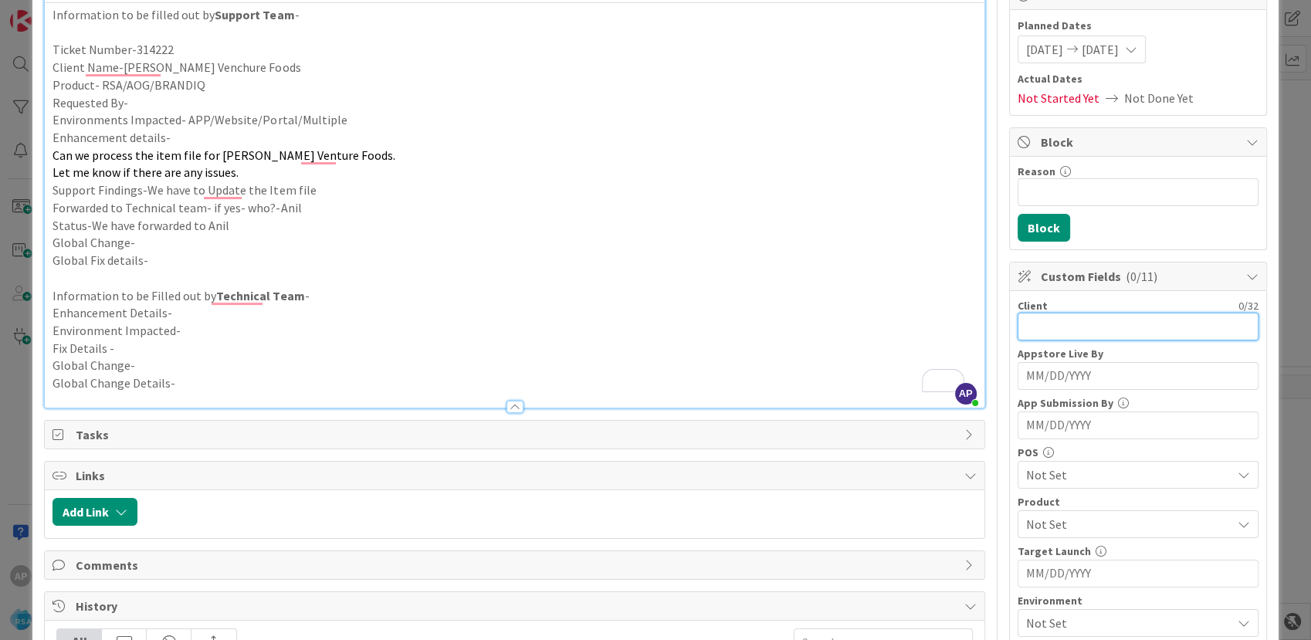
click at [1032, 331] on input "text" at bounding box center [1138, 327] width 241 height 28
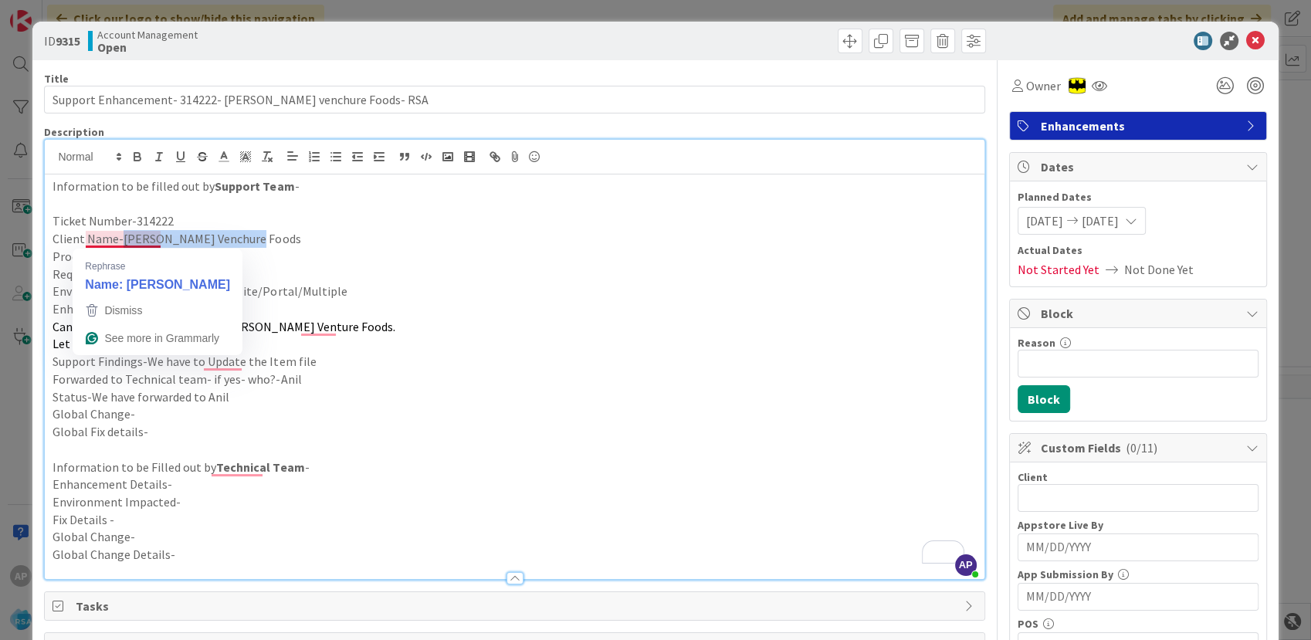
drag, startPoint x: 258, startPoint y: 242, endPoint x: 124, endPoint y: 237, distance: 134.5
click at [124, 237] on p "Client Name-[PERSON_NAME] Venchure Foods" at bounding box center [515, 239] width 924 height 18
copy p "[PERSON_NAME] Venchure Foods"
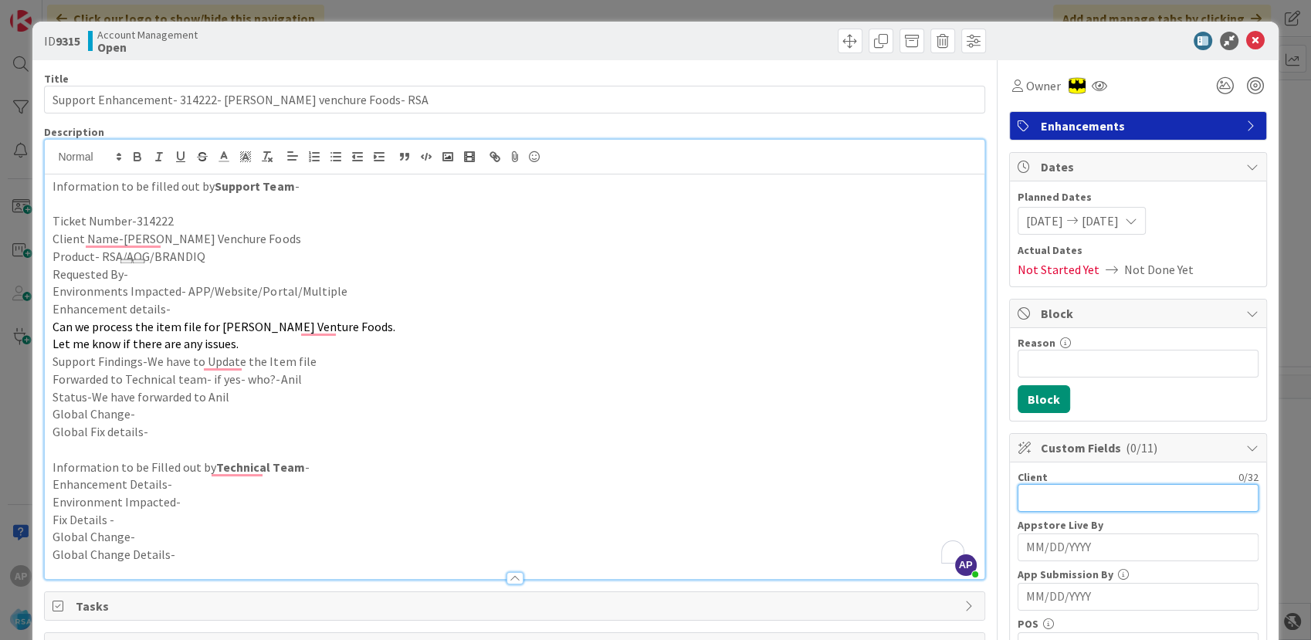
click at [1042, 491] on input "text" at bounding box center [1138, 498] width 241 height 28
paste input "[PERSON_NAME] Venchure Foods"
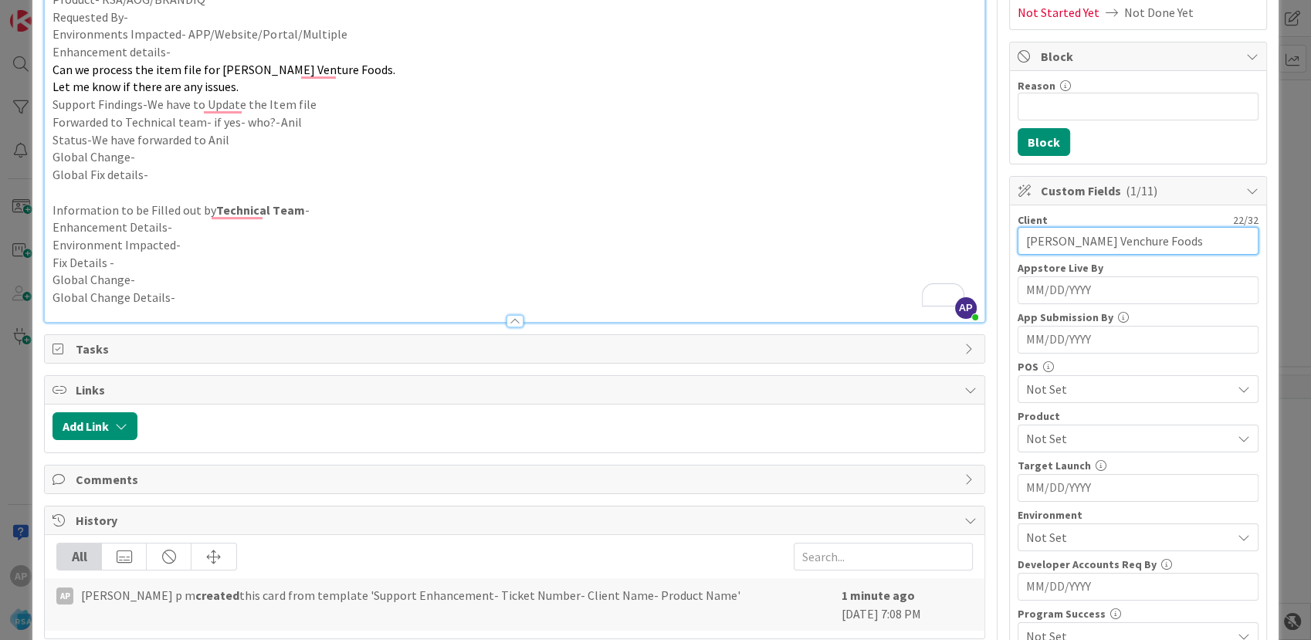
type input "[PERSON_NAME] Venchure Foods"
click at [1049, 432] on span "Not Set" at bounding box center [1128, 438] width 205 height 19
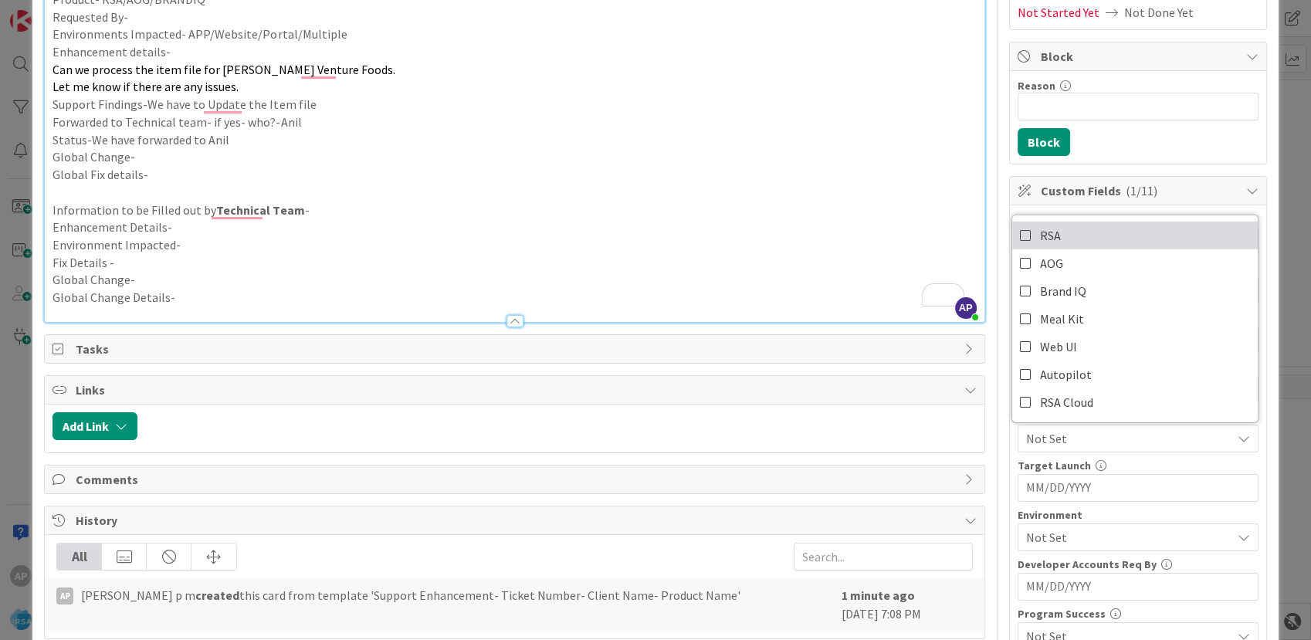
drag, startPoint x: 1030, startPoint y: 232, endPoint x: 1106, endPoint y: 409, distance: 192.4
click at [1040, 232] on span "RSA" at bounding box center [1050, 235] width 21 height 23
click at [853, 240] on p "Environment Impacted-" at bounding box center [515, 245] width 924 height 18
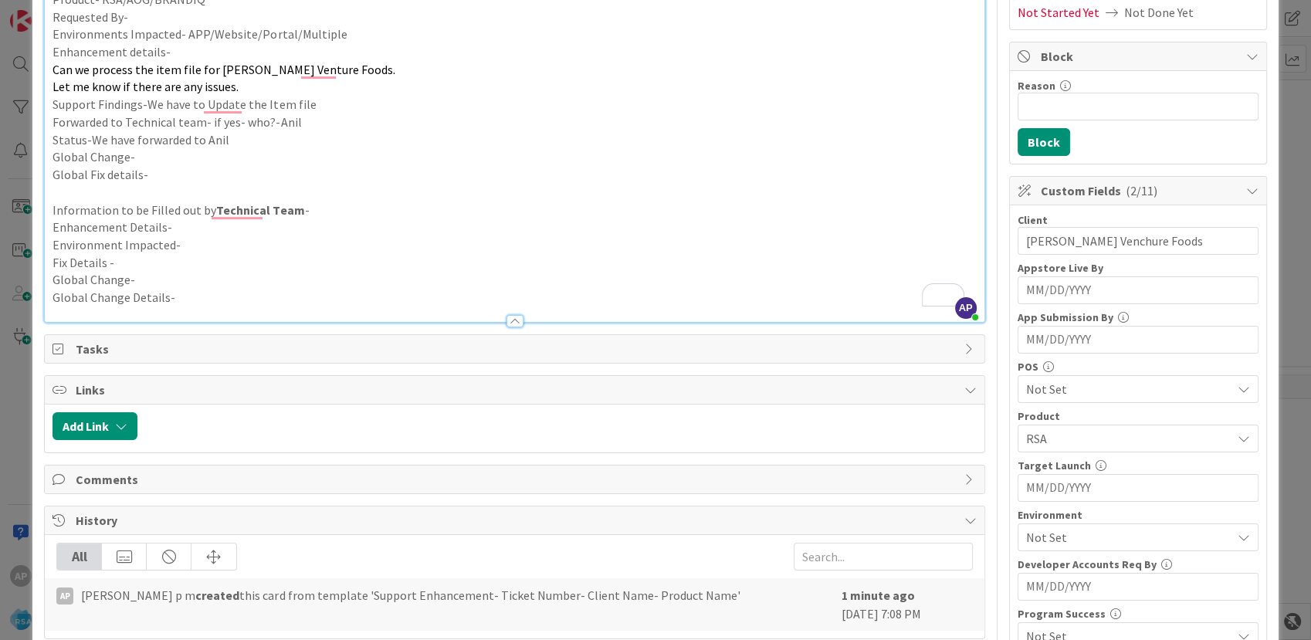
scroll to position [514, 0]
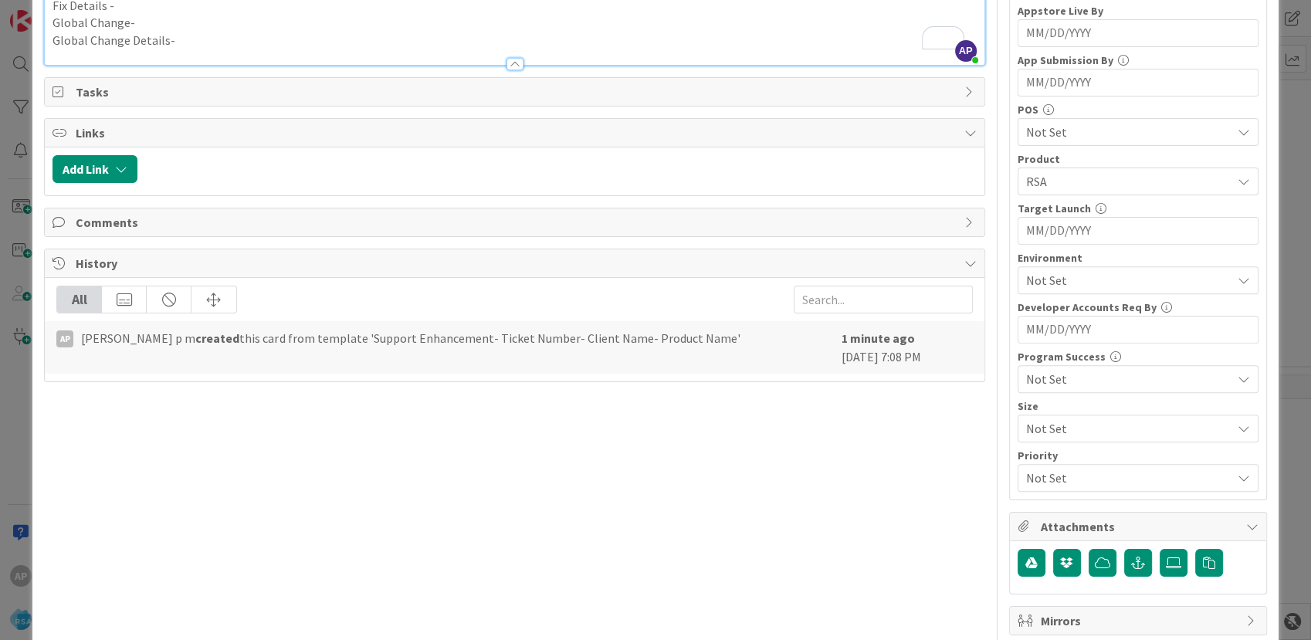
click at [1036, 262] on div "Environment Not Set" at bounding box center [1138, 274] width 241 height 42
click at [1041, 275] on span "Not Set" at bounding box center [1128, 280] width 205 height 19
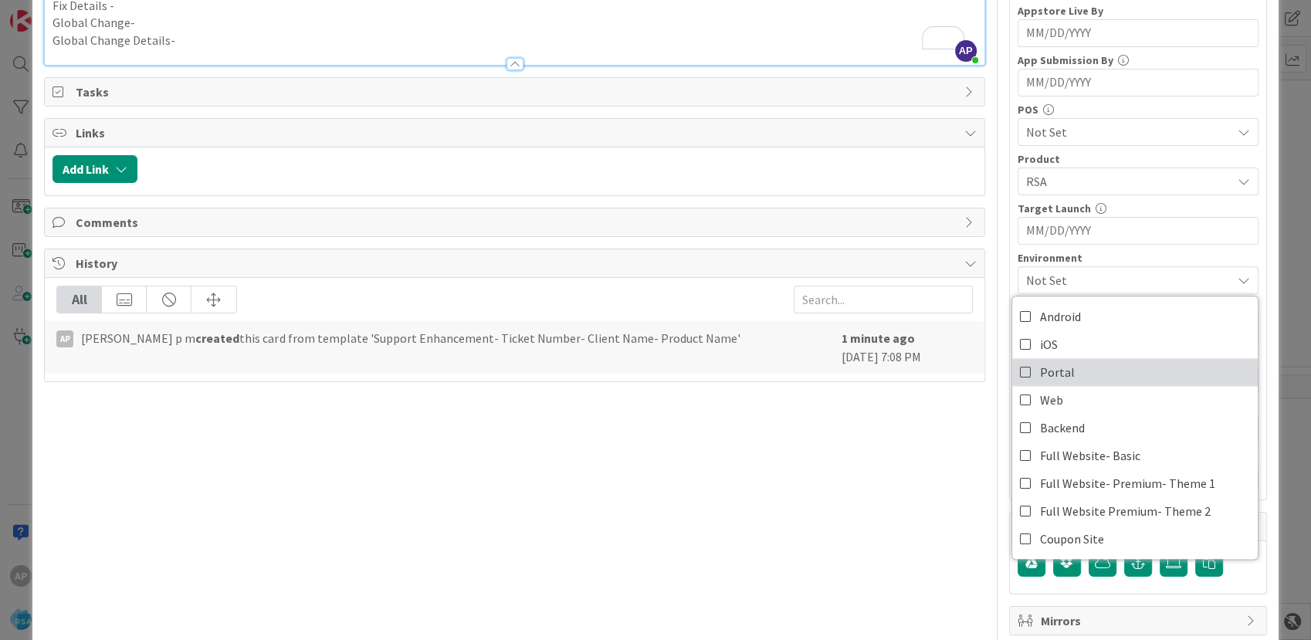
click at [1069, 368] on link "Portal" at bounding box center [1135, 372] width 246 height 28
click at [809, 503] on div "Title 56 / 128 Support Enhancement- 314222- [PERSON_NAME] venchure Foods- RSA D…" at bounding box center [514, 243] width 941 height 1394
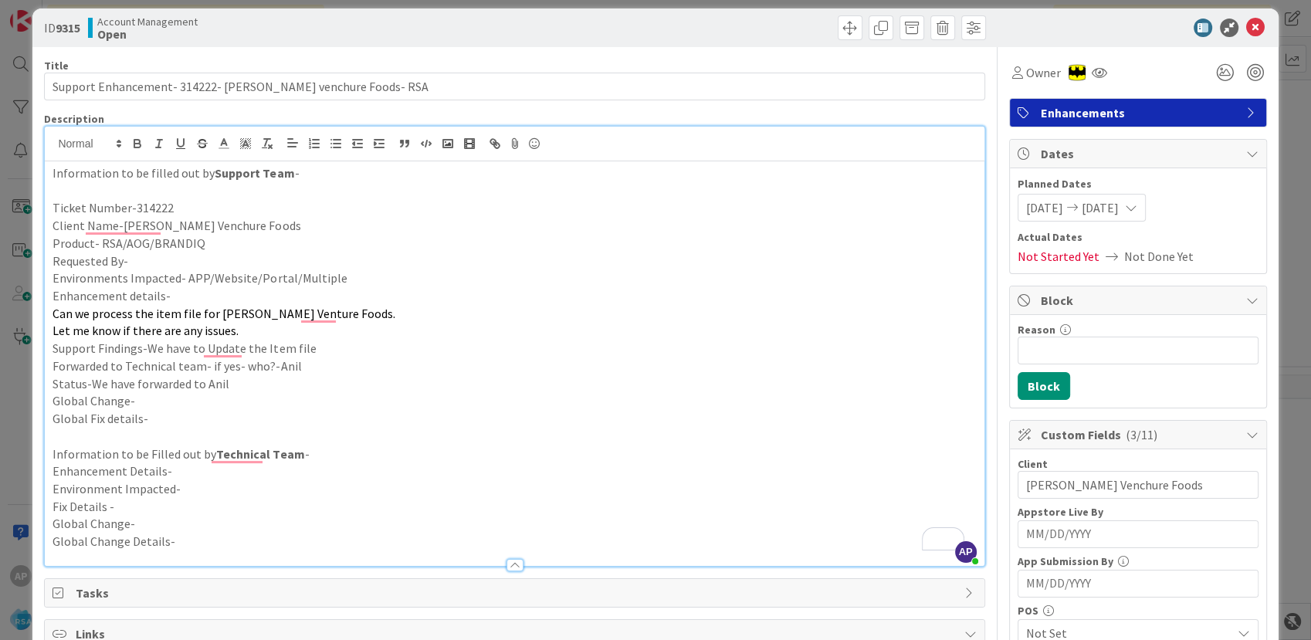
scroll to position [0, 0]
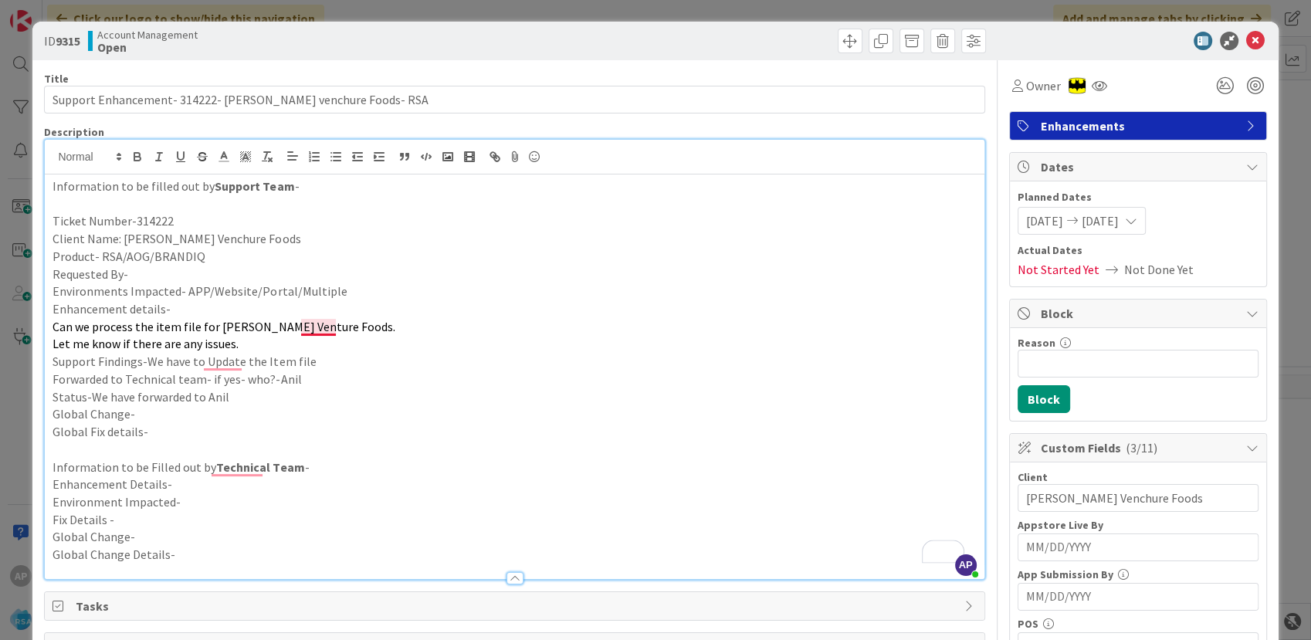
click at [317, 320] on span "Can we process the item file for [PERSON_NAME] Venture Foods." at bounding box center [224, 326] width 342 height 15
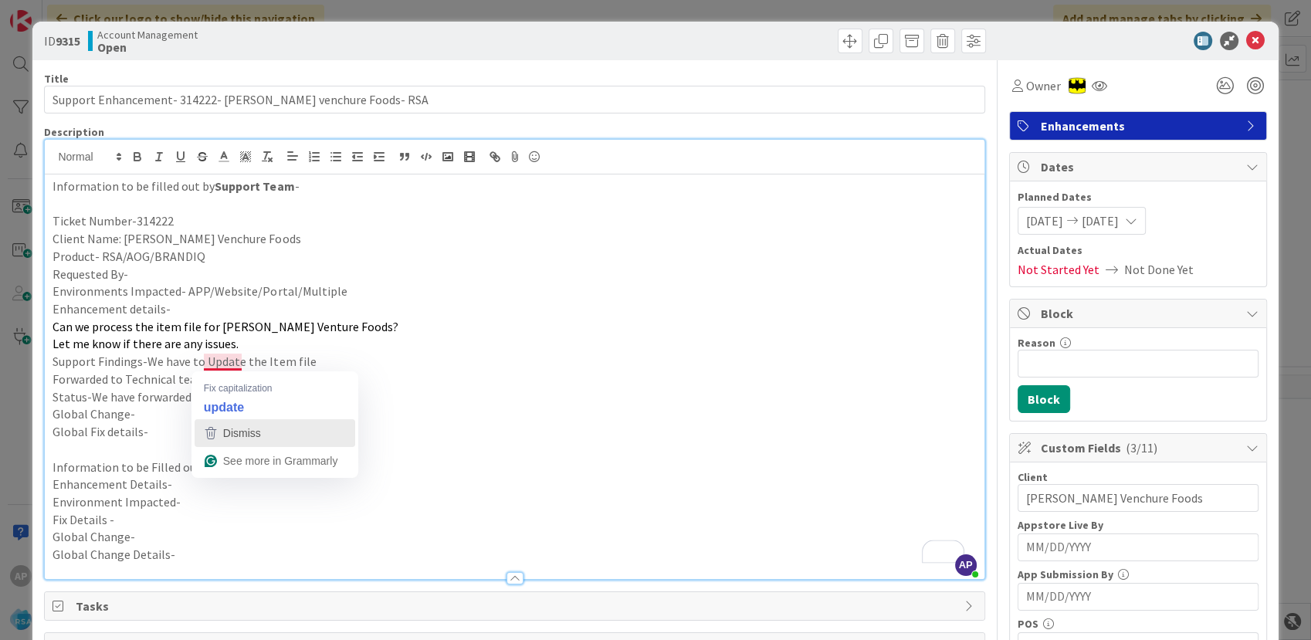
click at [275, 430] on div "Dismiss" at bounding box center [275, 433] width 147 height 23
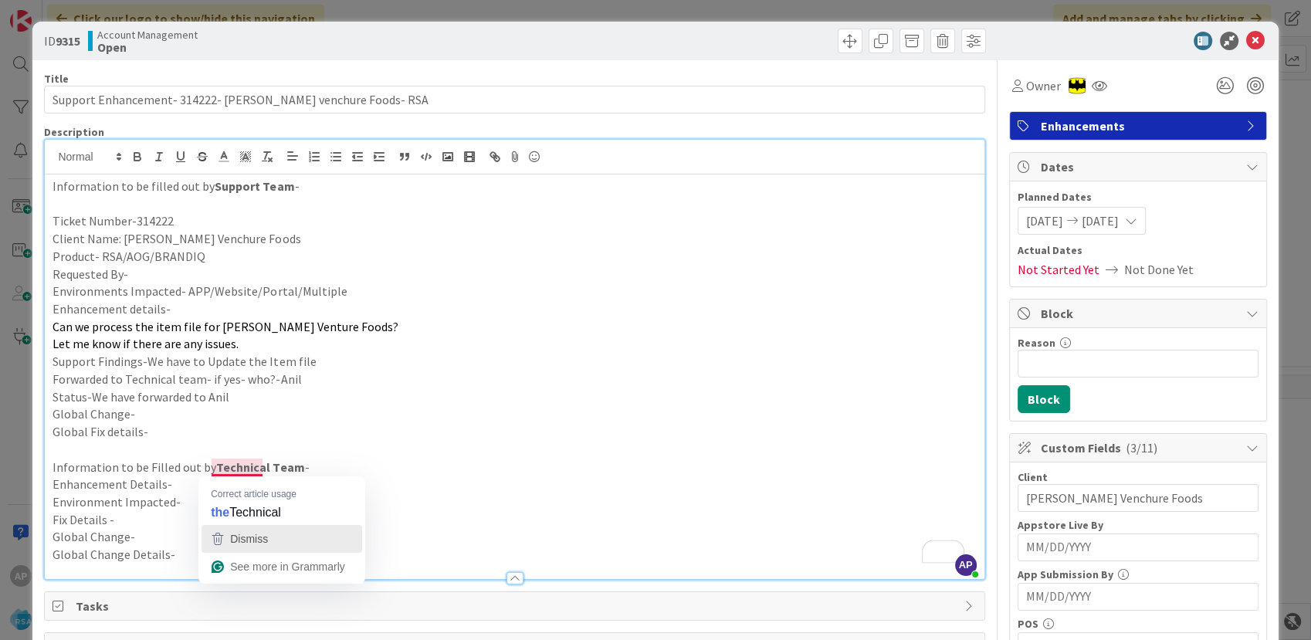
click at [290, 527] on div "Dismiss" at bounding box center [281, 538] width 147 height 23
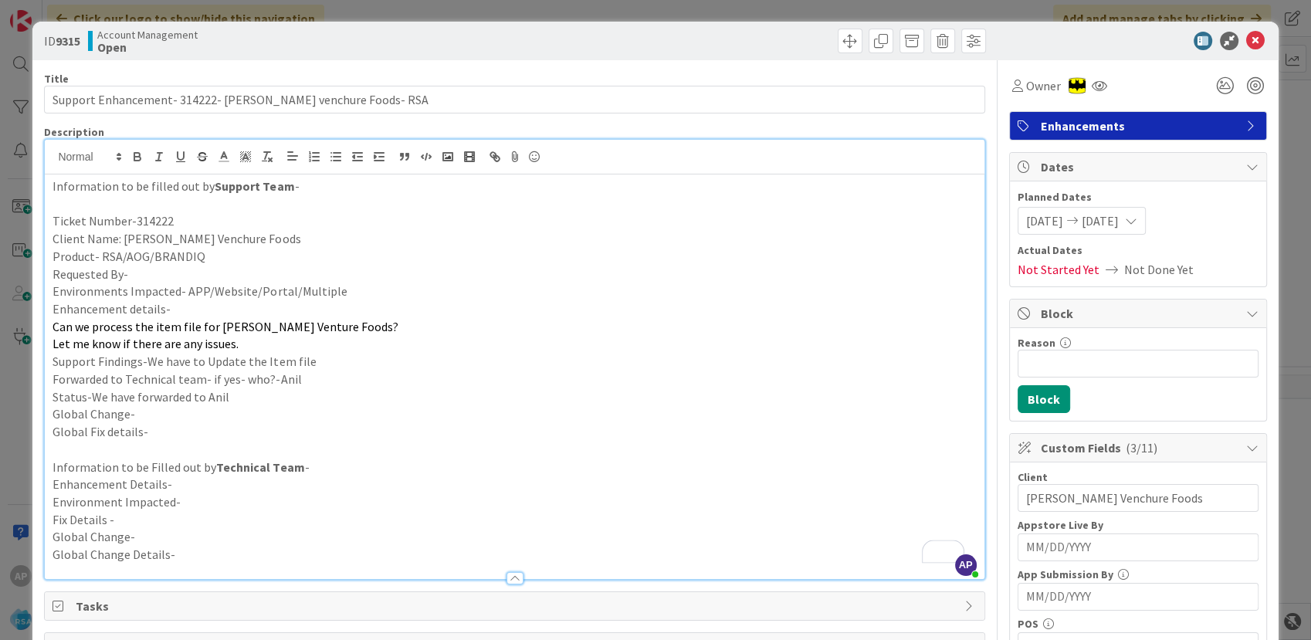
click at [609, 442] on p "To enrich screen reader interactions, please activate Accessibility in Grammarl…" at bounding box center [515, 450] width 924 height 18
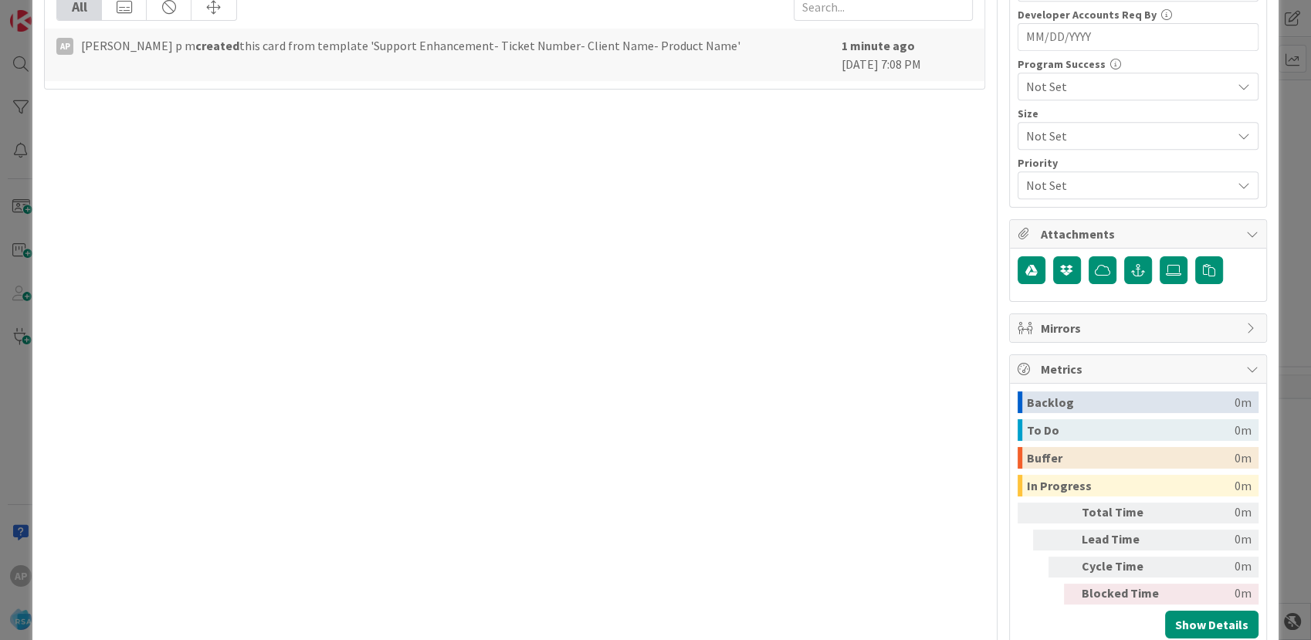
scroll to position [843, 0]
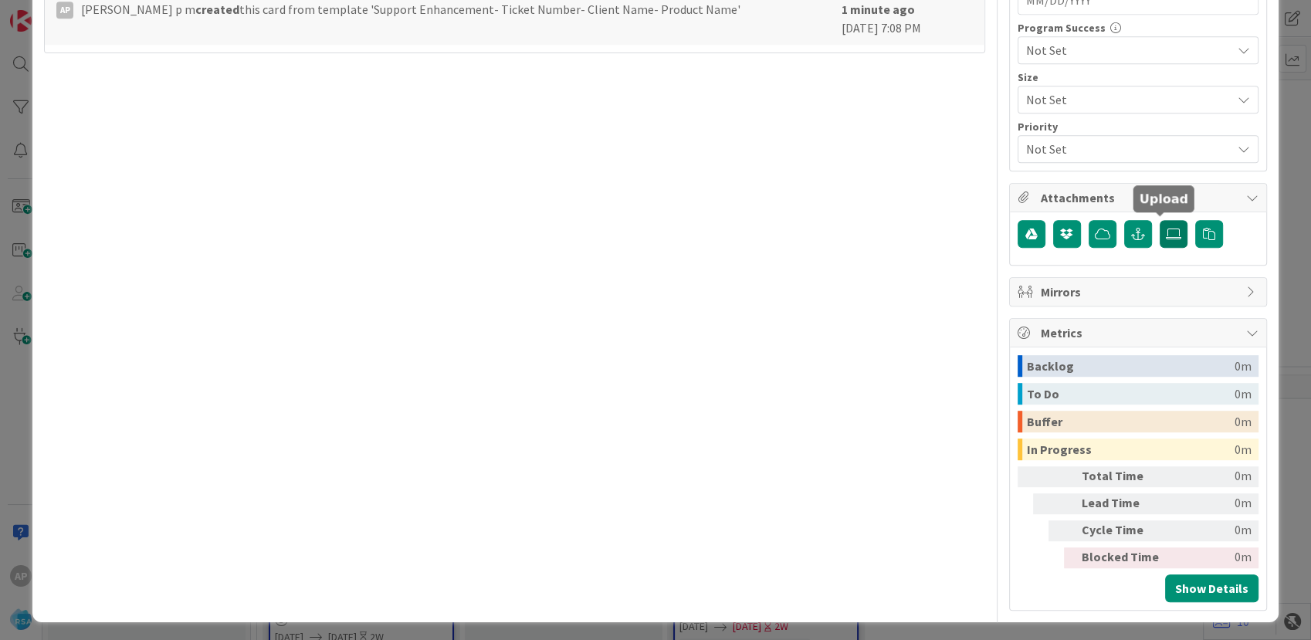
click at [1160, 225] on label at bounding box center [1174, 234] width 28 height 28
click at [1160, 220] on input "file" at bounding box center [1160, 220] width 0 height 0
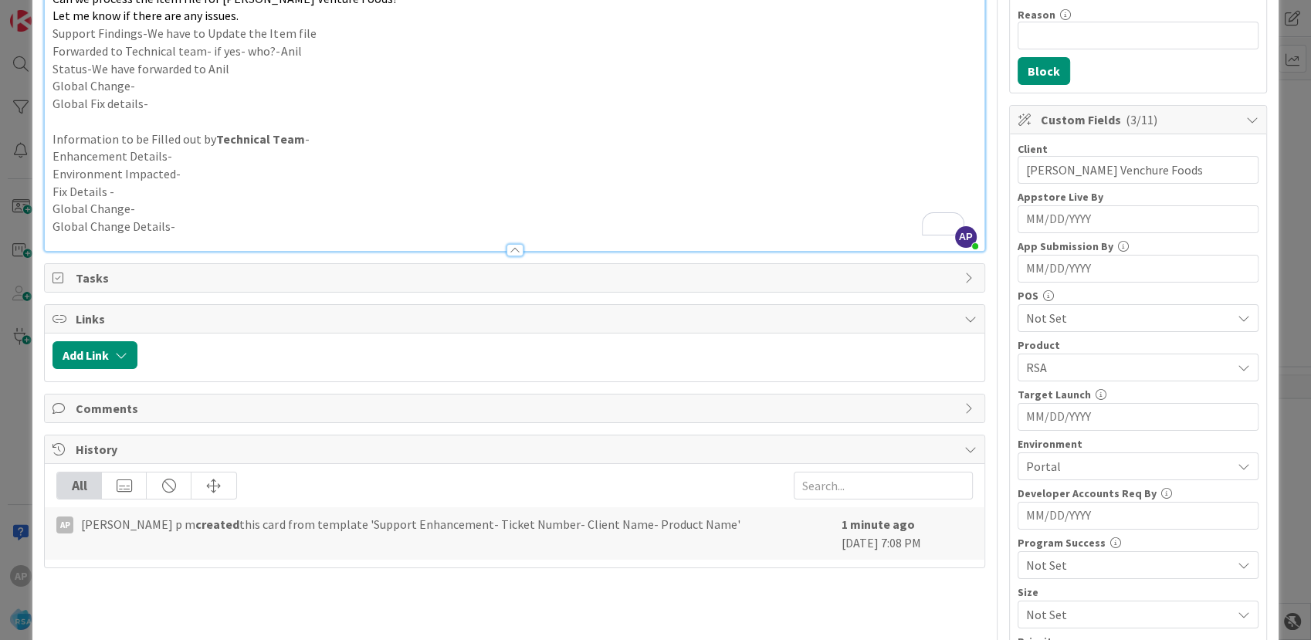
scroll to position [0, 0]
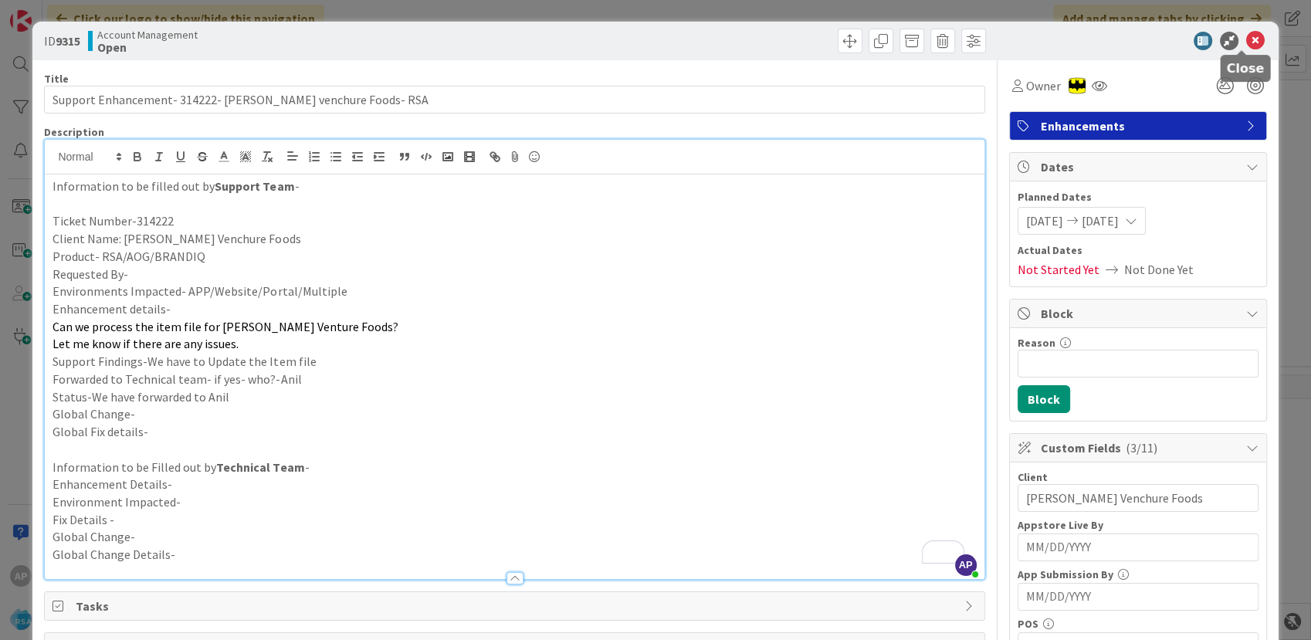
click at [1246, 38] on icon at bounding box center [1255, 41] width 19 height 19
